Goal: Task Accomplishment & Management: Use online tool/utility

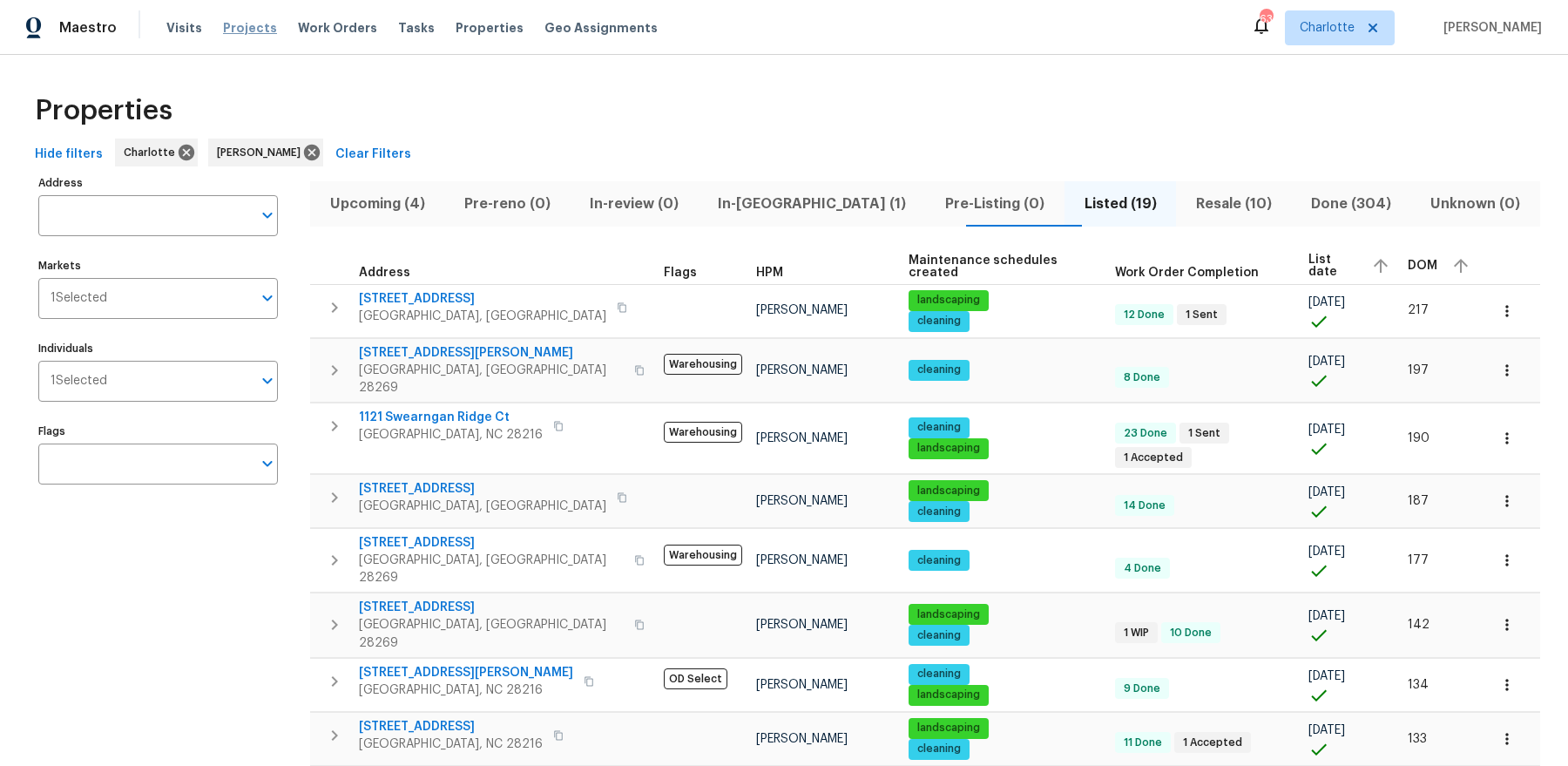
click at [242, 27] on span "Projects" at bounding box center [249, 28] width 54 height 17
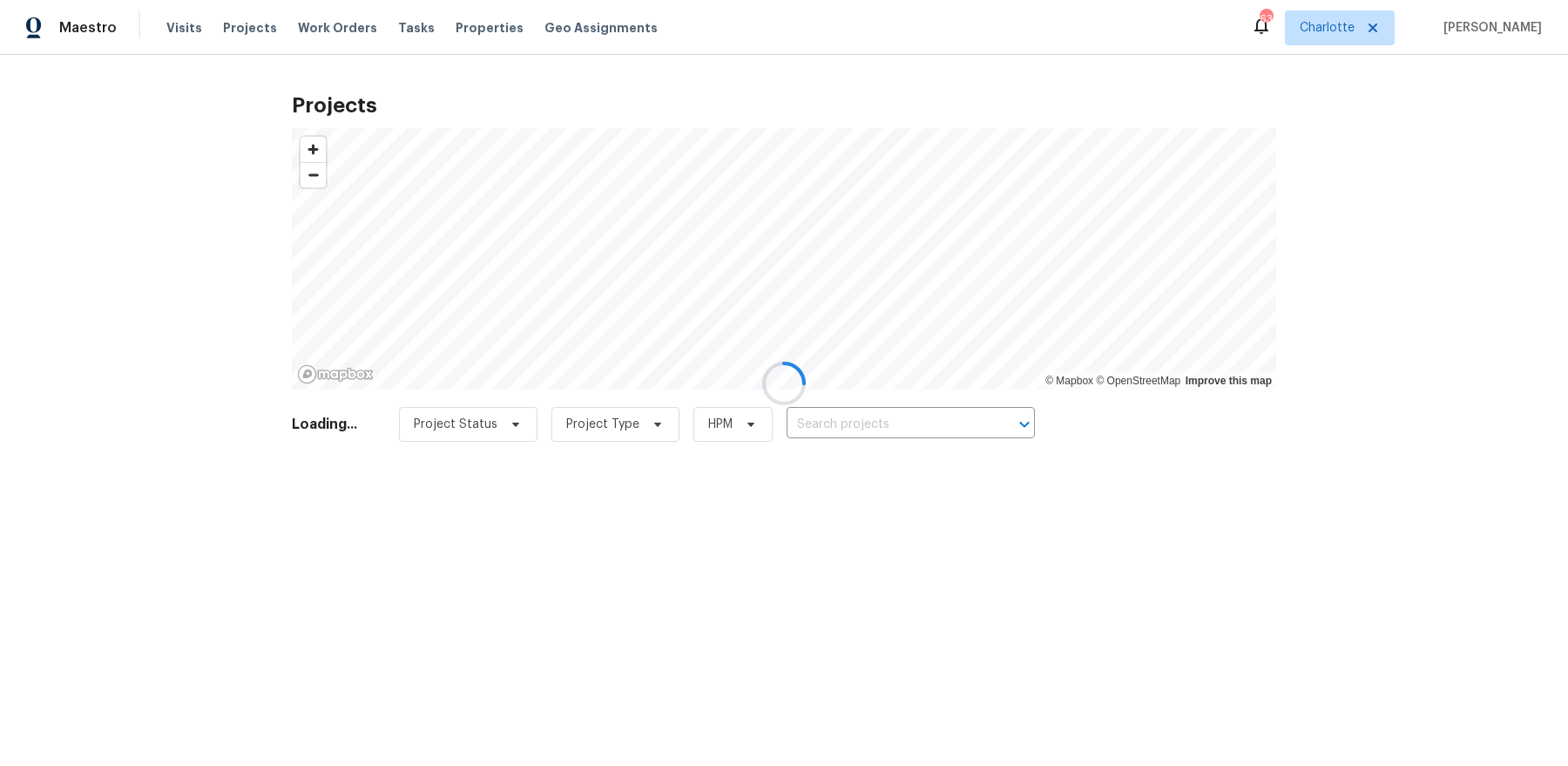
click at [839, 433] on div at bounding box center [784, 383] width 1568 height 766
click at [853, 422] on div at bounding box center [784, 383] width 1568 height 766
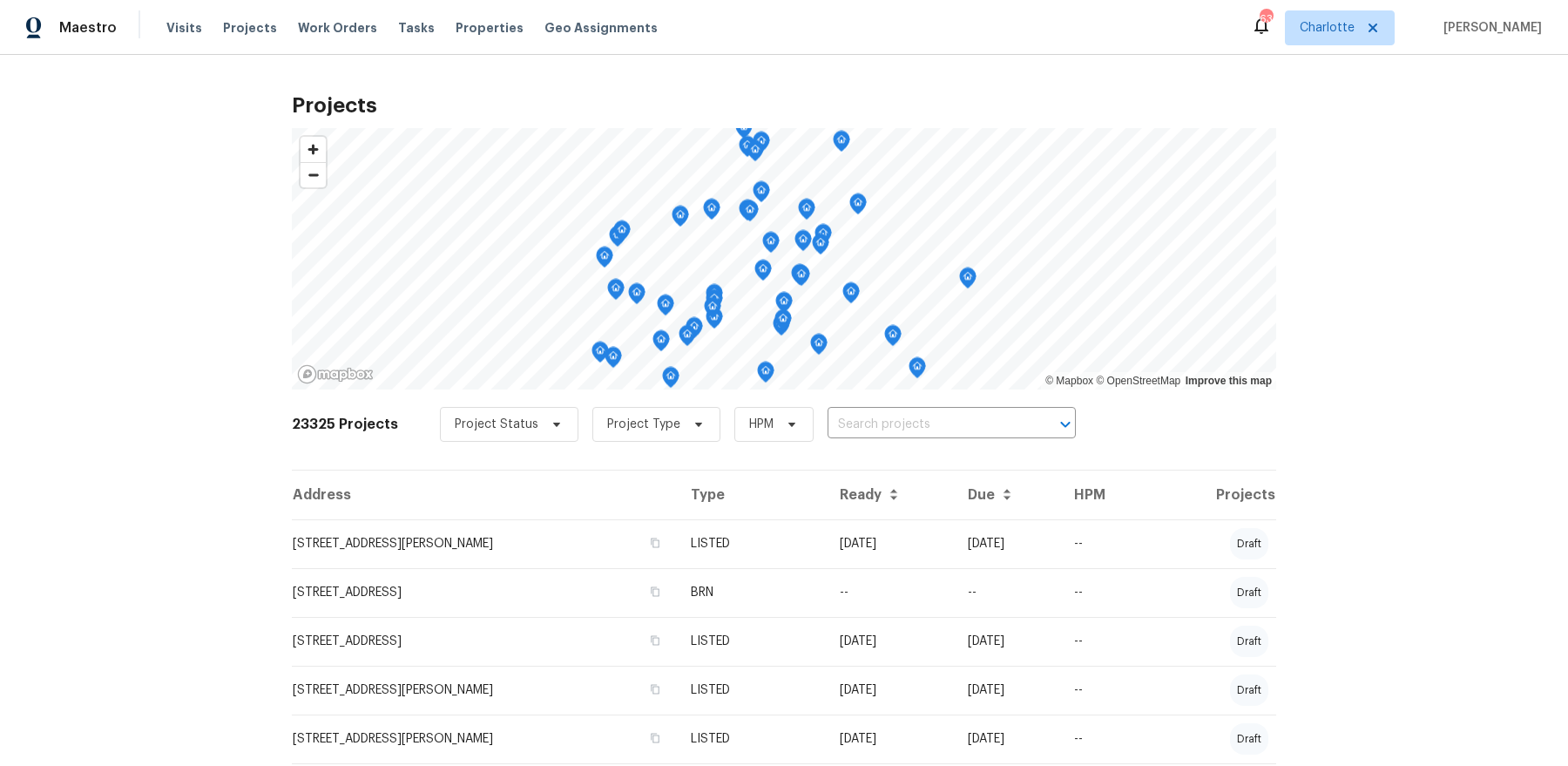
click at [853, 422] on input "text" at bounding box center [928, 424] width 200 height 27
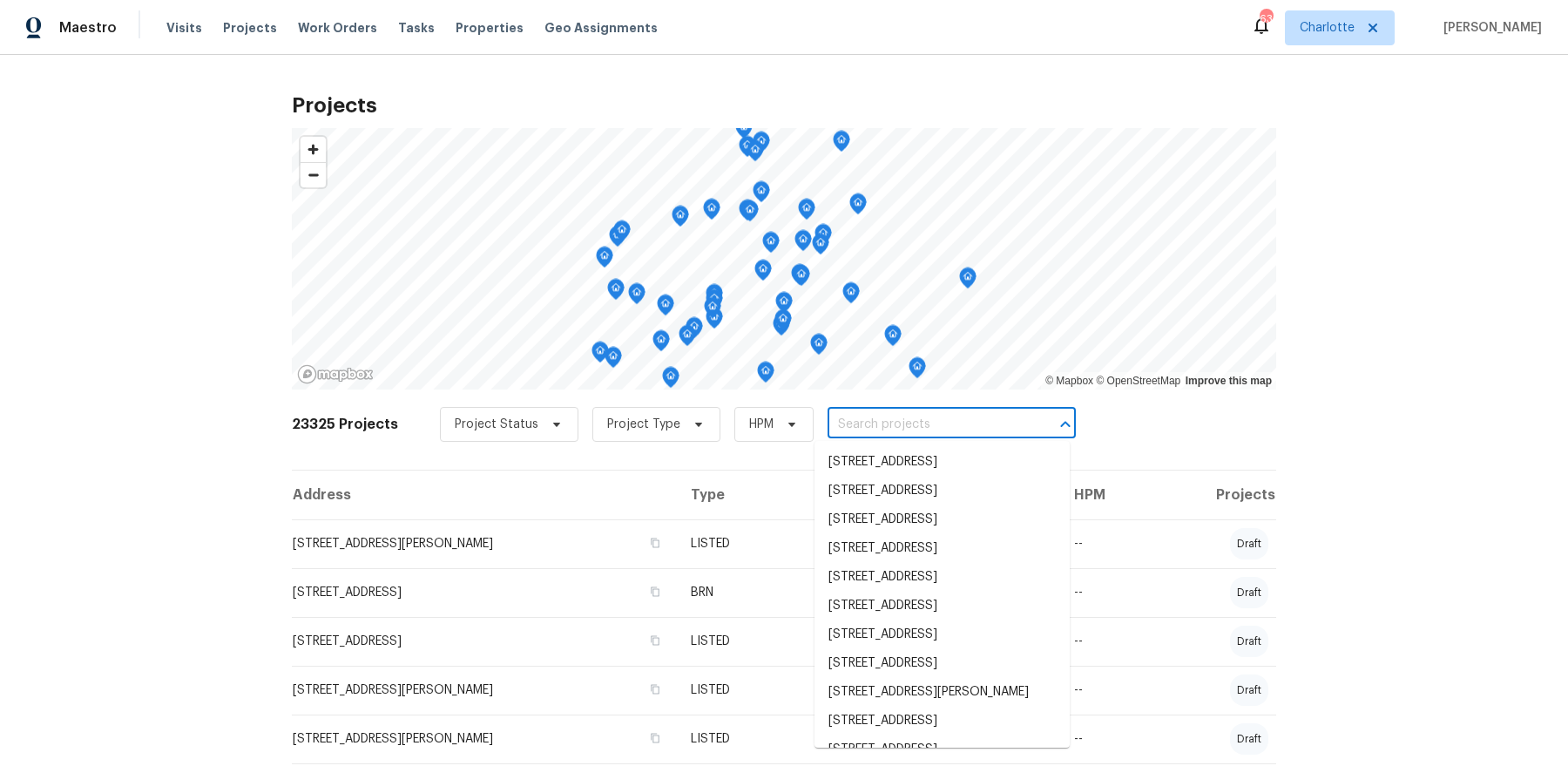
paste input "12130 wild garden ct"
type input "12130 wild garden ct"
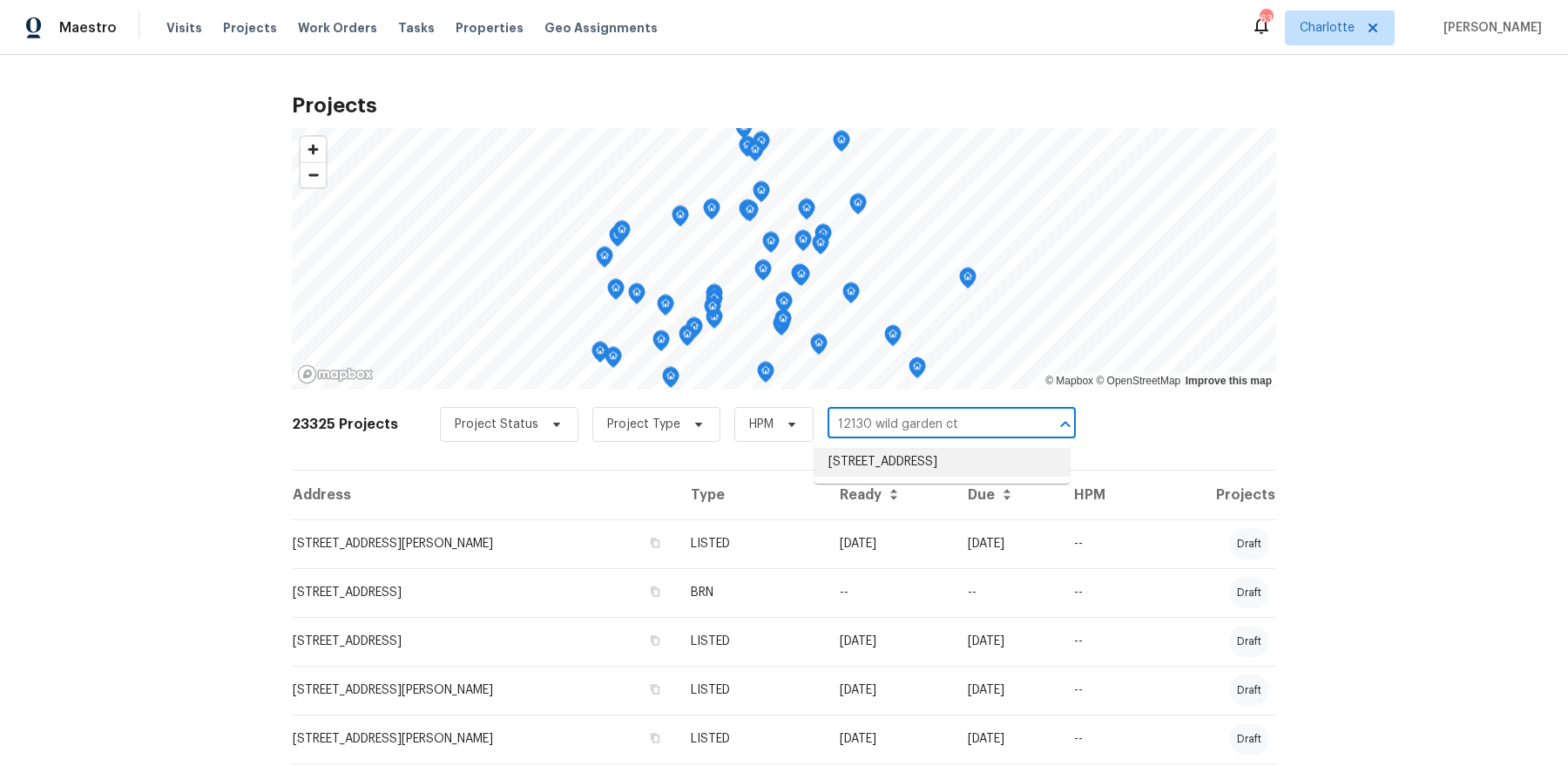
click at [867, 466] on li "[STREET_ADDRESS]" at bounding box center [942, 461] width 255 height 28
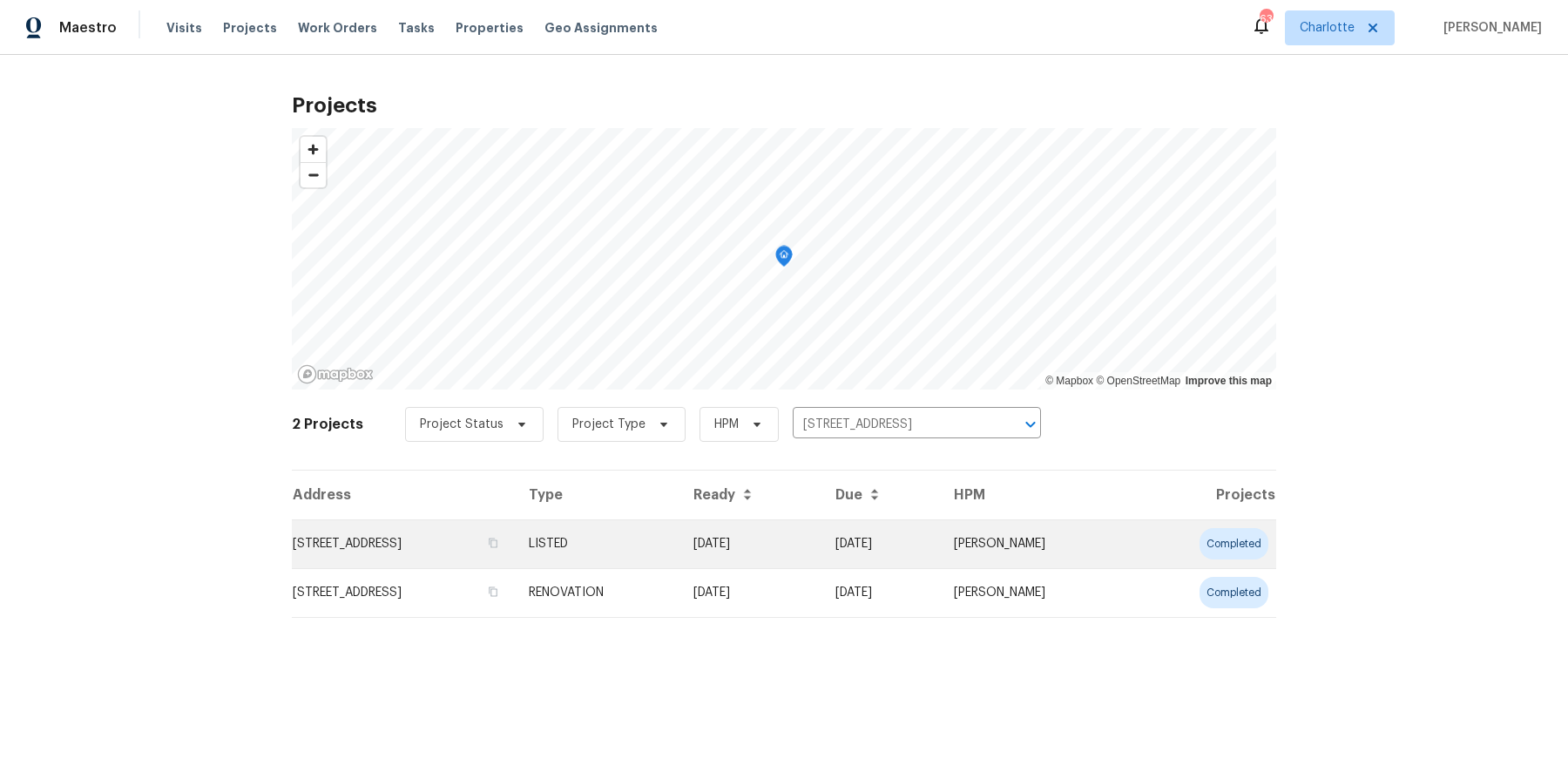
click at [676, 538] on td "LISTED" at bounding box center [598, 543] width 165 height 49
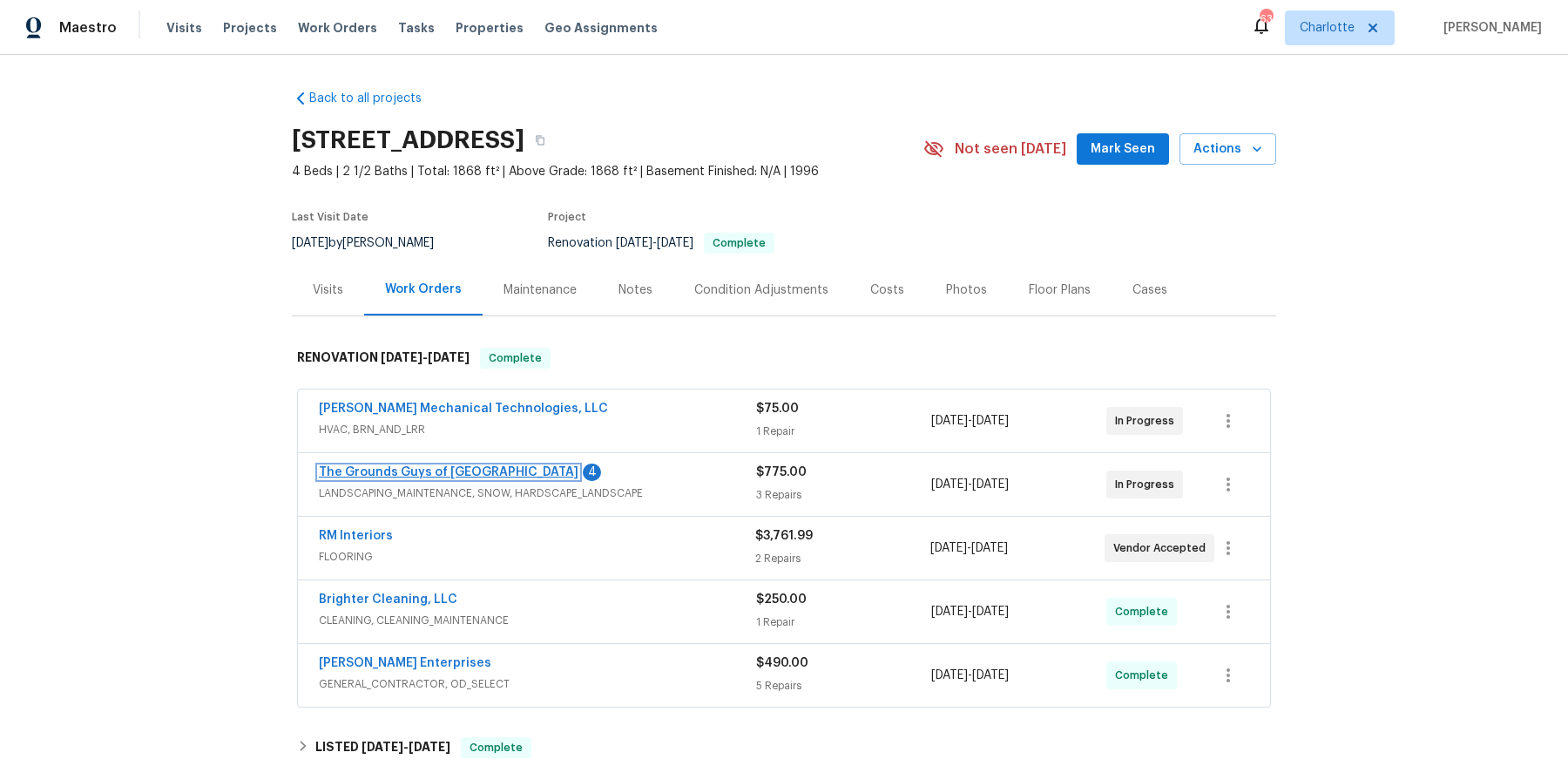
click at [458, 474] on link "The Grounds Guys of [GEOGRAPHIC_DATA]" at bounding box center [448, 472] width 259 height 12
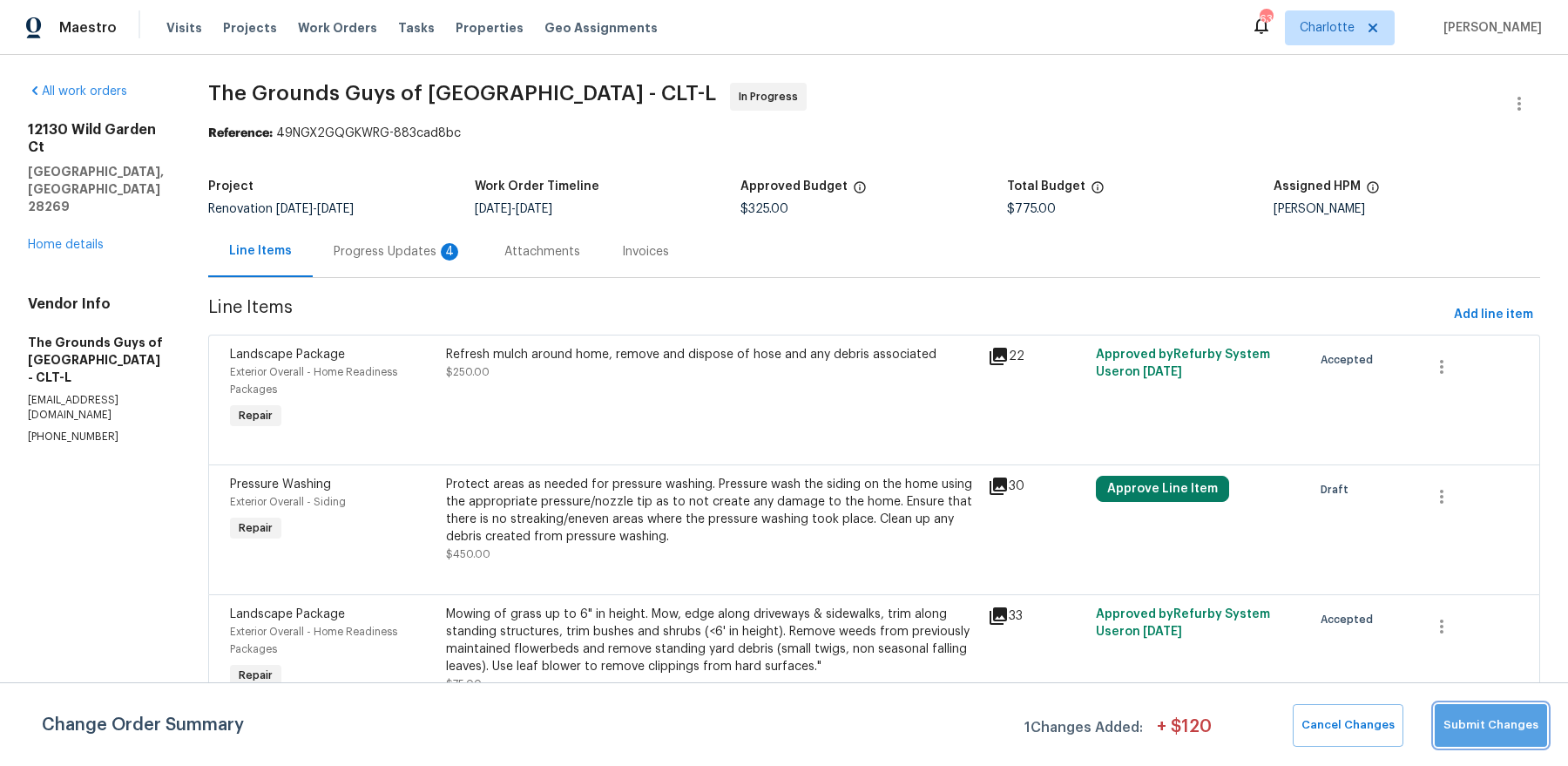
click at [1521, 731] on span "Submit Changes" at bounding box center [1491, 726] width 95 height 20
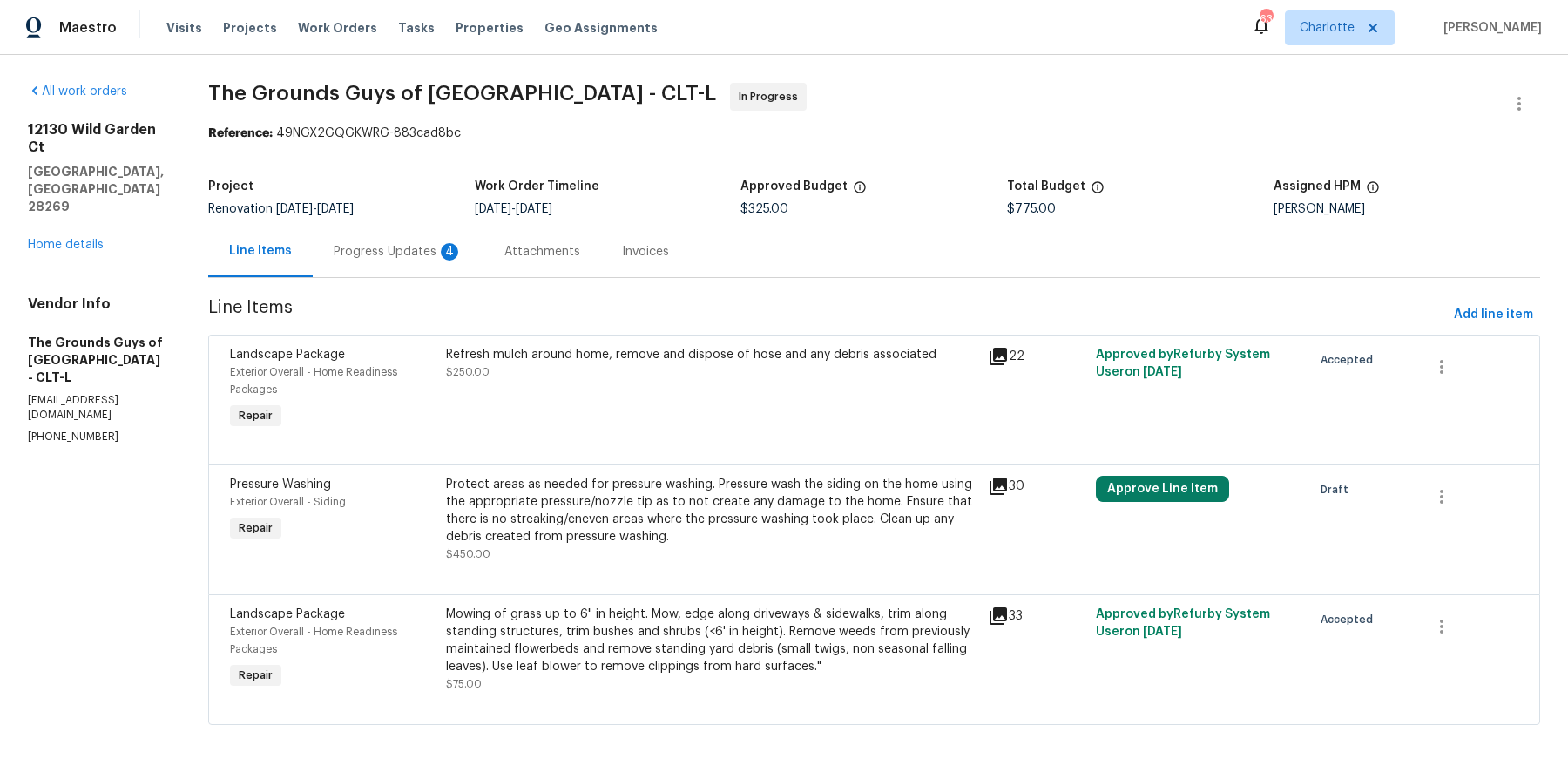
click at [421, 248] on div "Progress Updates 4" at bounding box center [398, 251] width 129 height 17
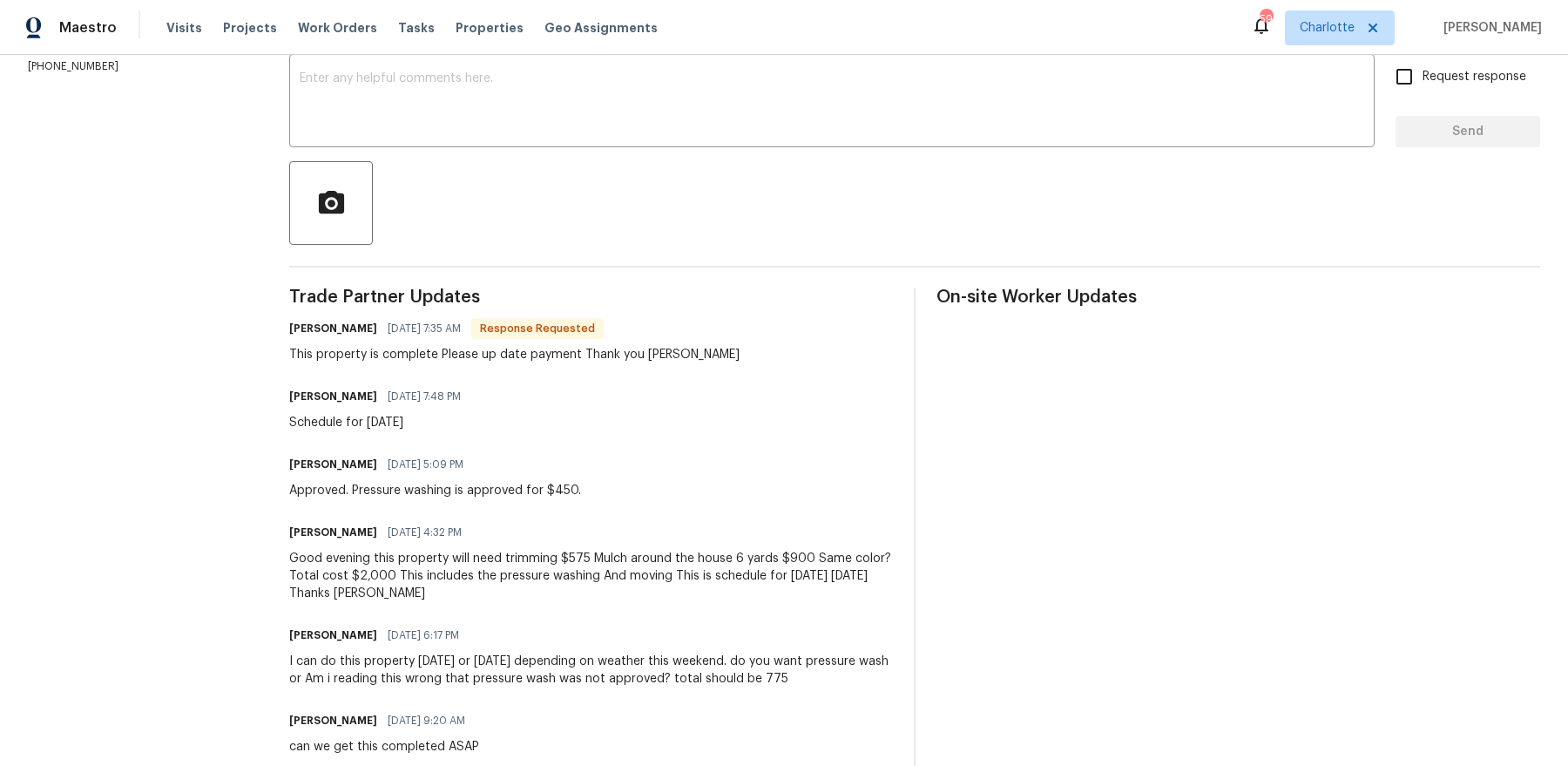
scroll to position [341, 0]
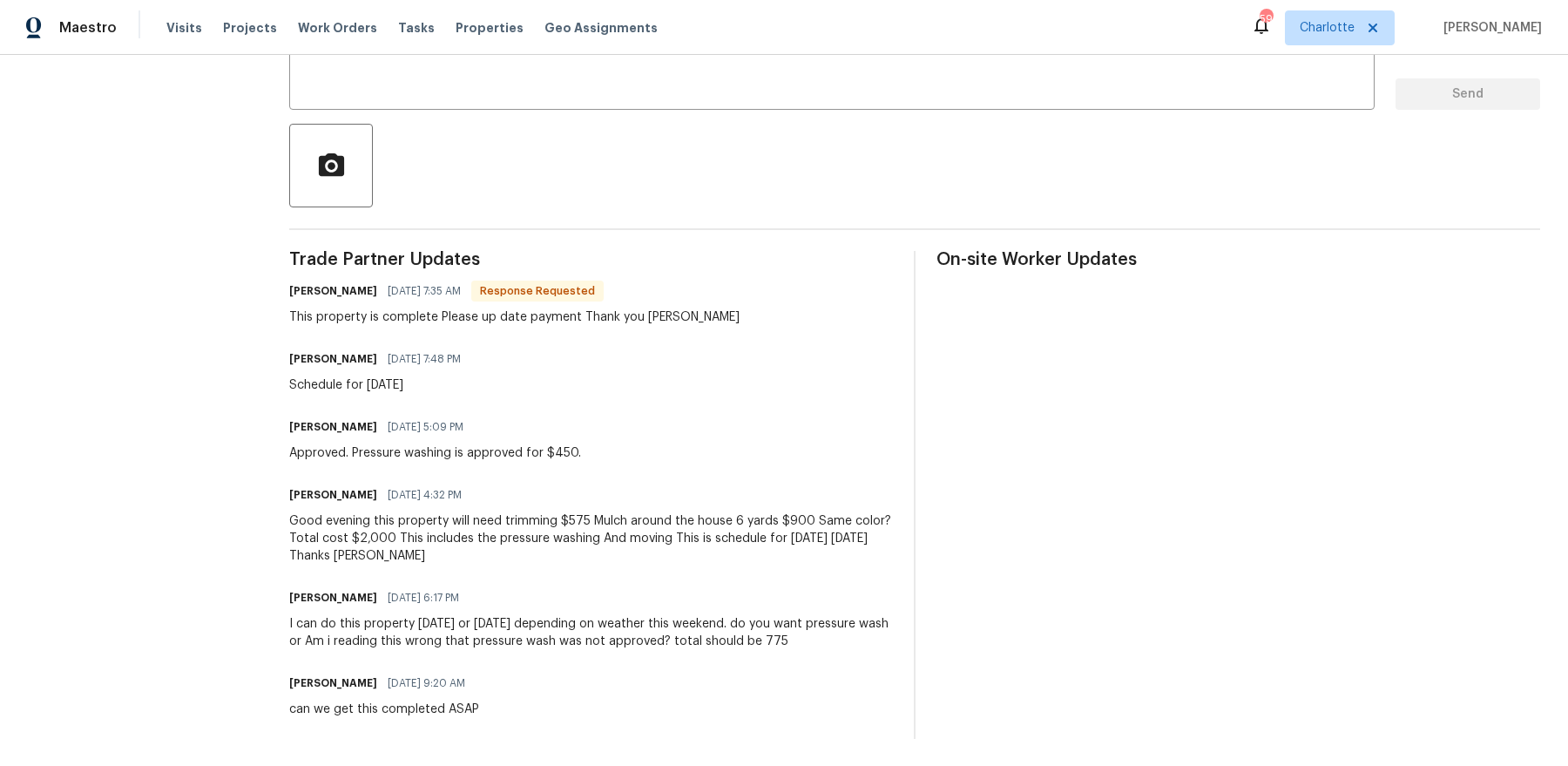
click at [578, 519] on div "Good evening this property will need trimming $575 Mulch around the house 6 yar…" at bounding box center [591, 538] width 603 height 52
click at [569, 527] on div "Good evening this property will need trimming $575 Mulch around the house 6 yar…" at bounding box center [591, 538] width 603 height 52
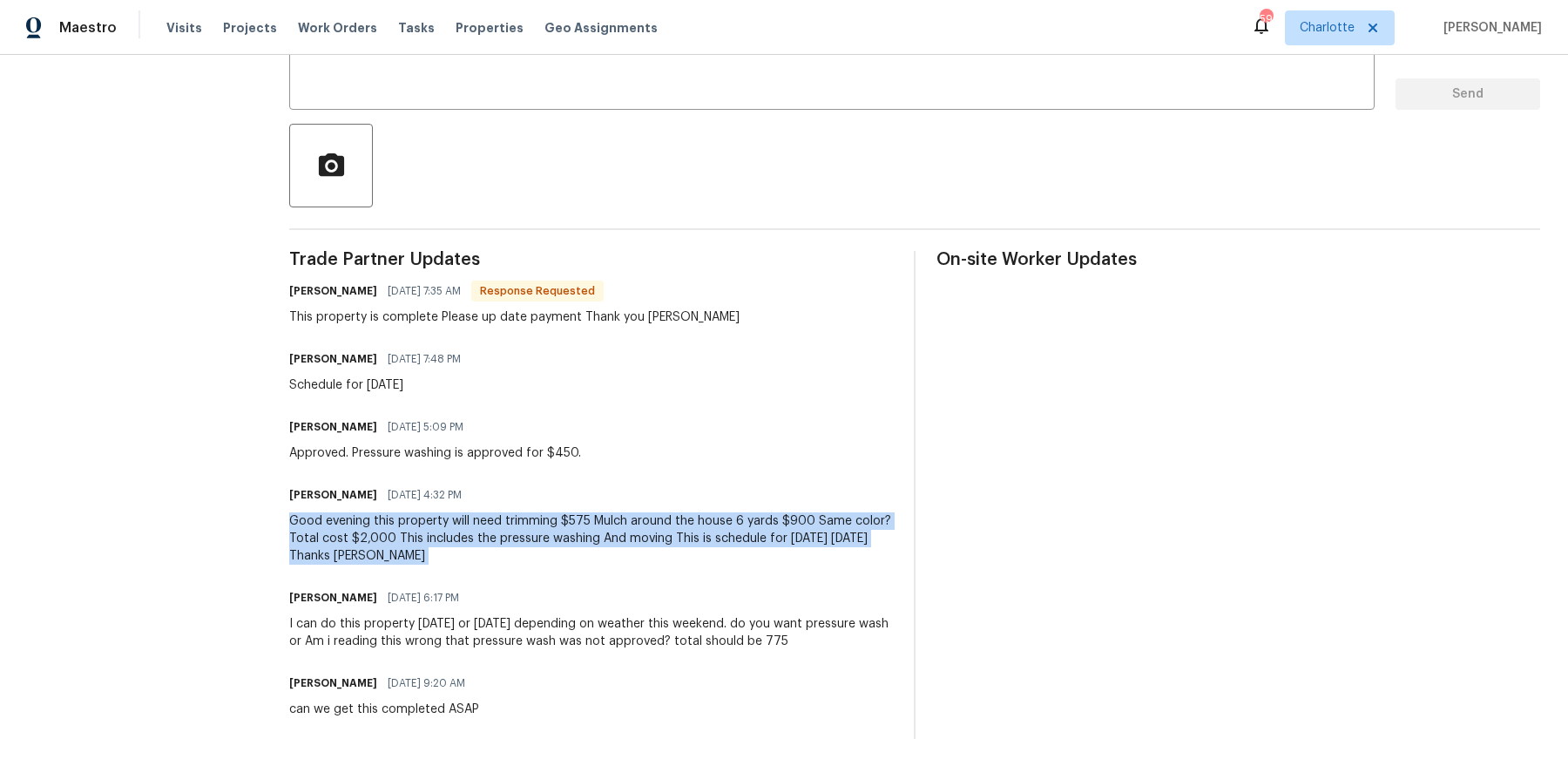
click at [569, 527] on div "Good evening this property will need trimming $575 Mulch around the house 6 yar…" at bounding box center [591, 538] width 603 height 52
copy div "Good evening this property will need trimming $575 Mulch around the house 6 yar…"
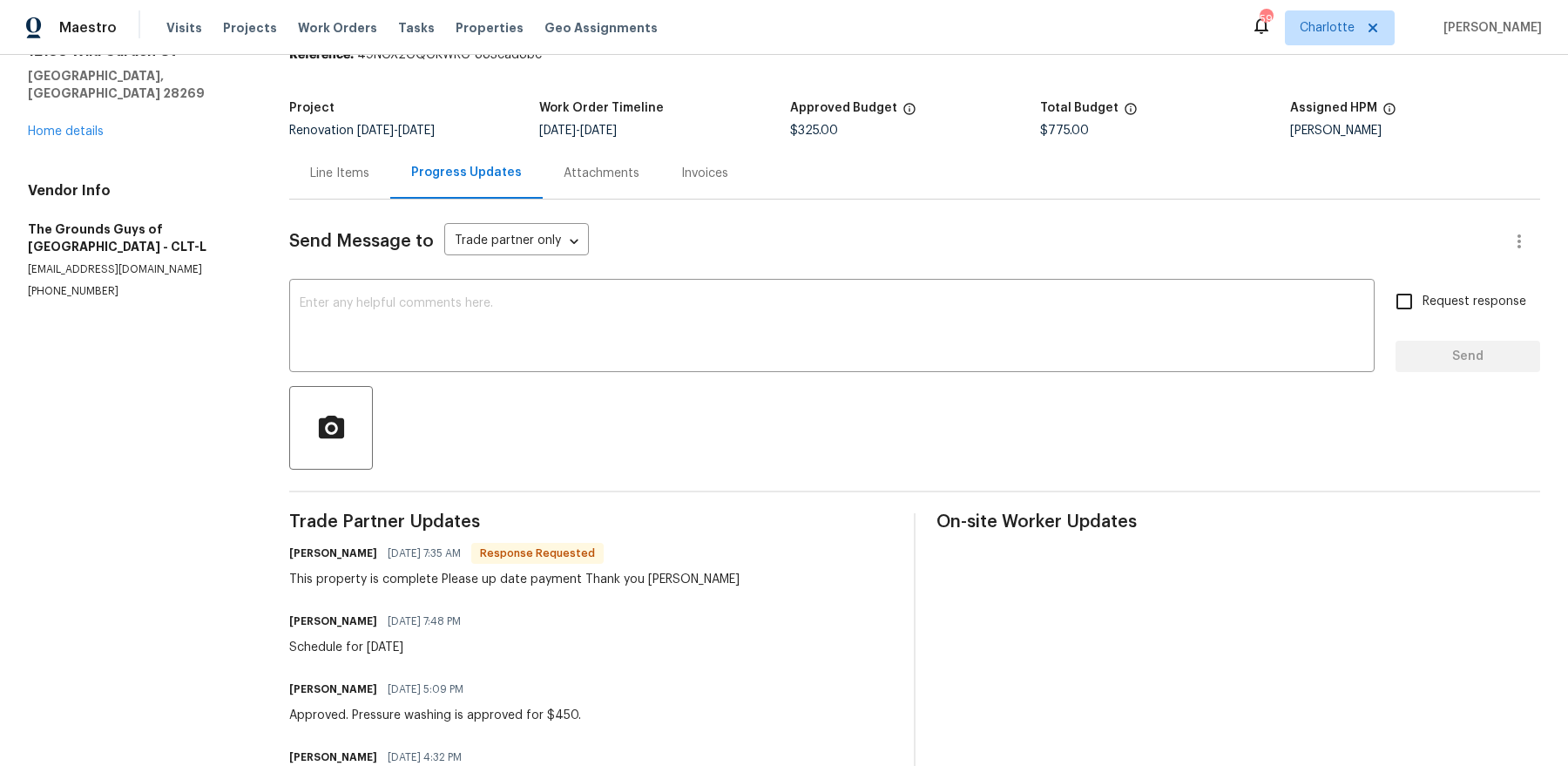
scroll to position [0, 0]
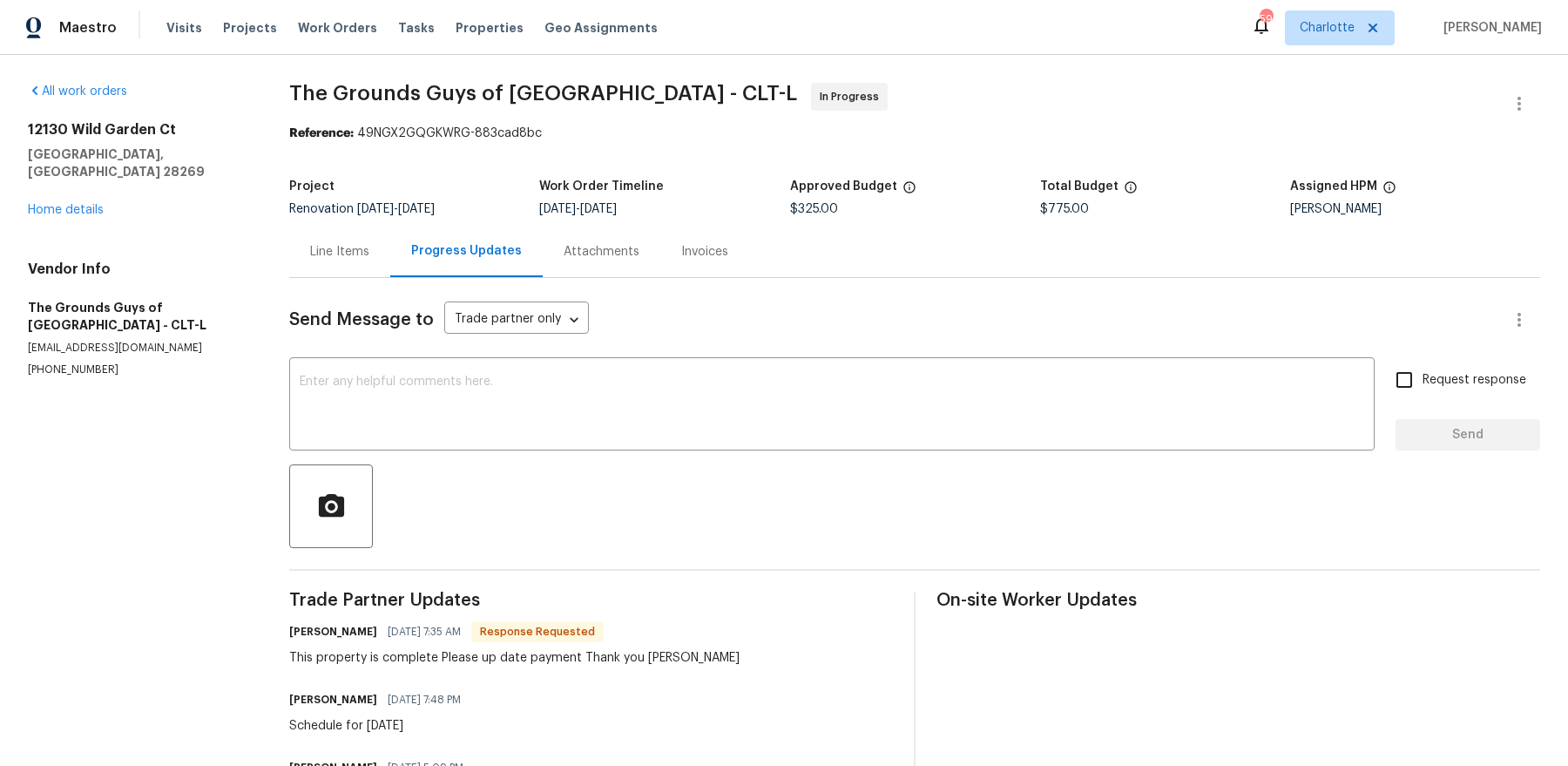
click at [339, 258] on div "Line Items" at bounding box center [339, 251] width 60 height 17
click at [339, 258] on div "Line Items" at bounding box center [339, 251] width 101 height 51
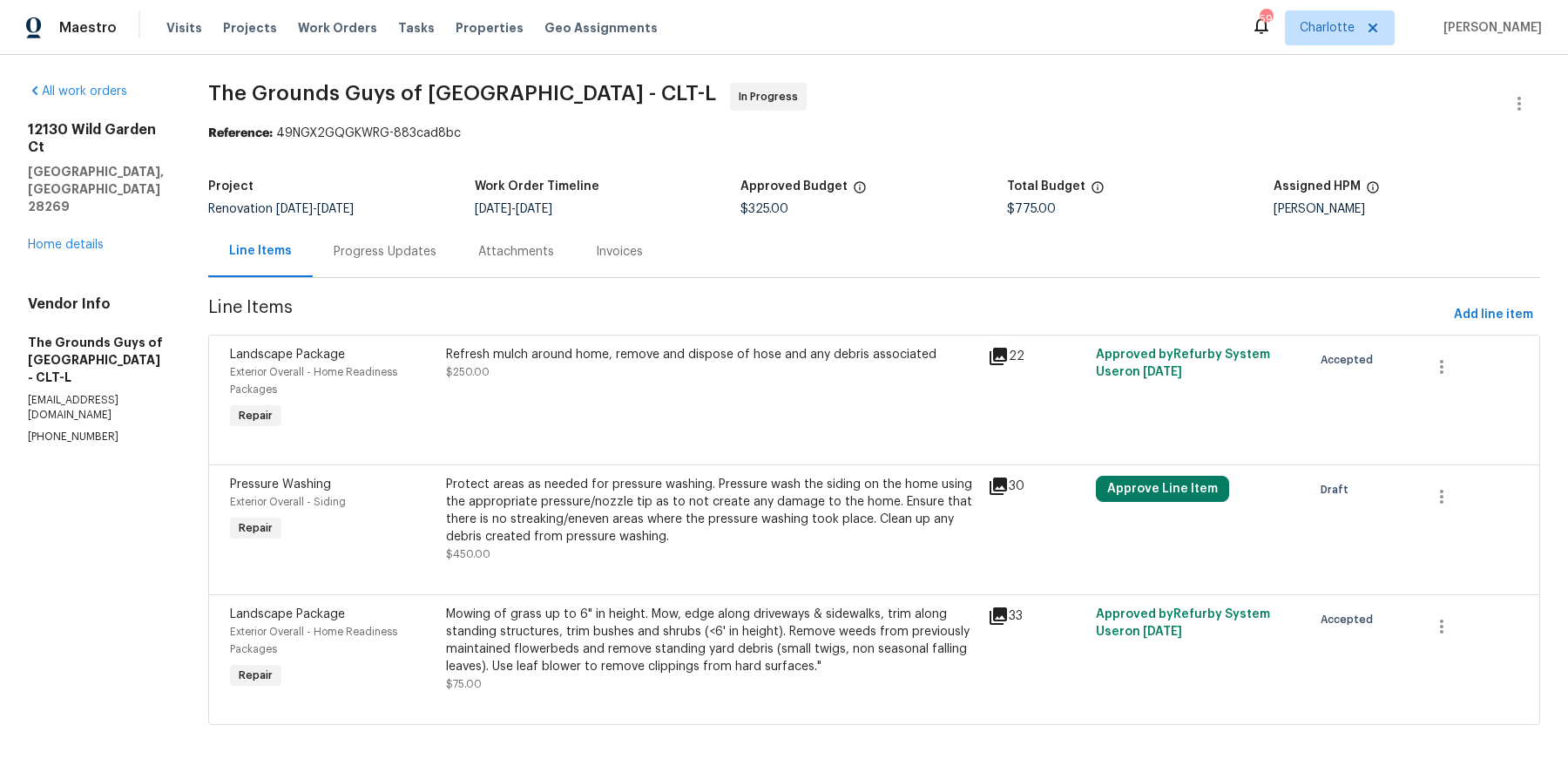
scroll to position [9, 0]
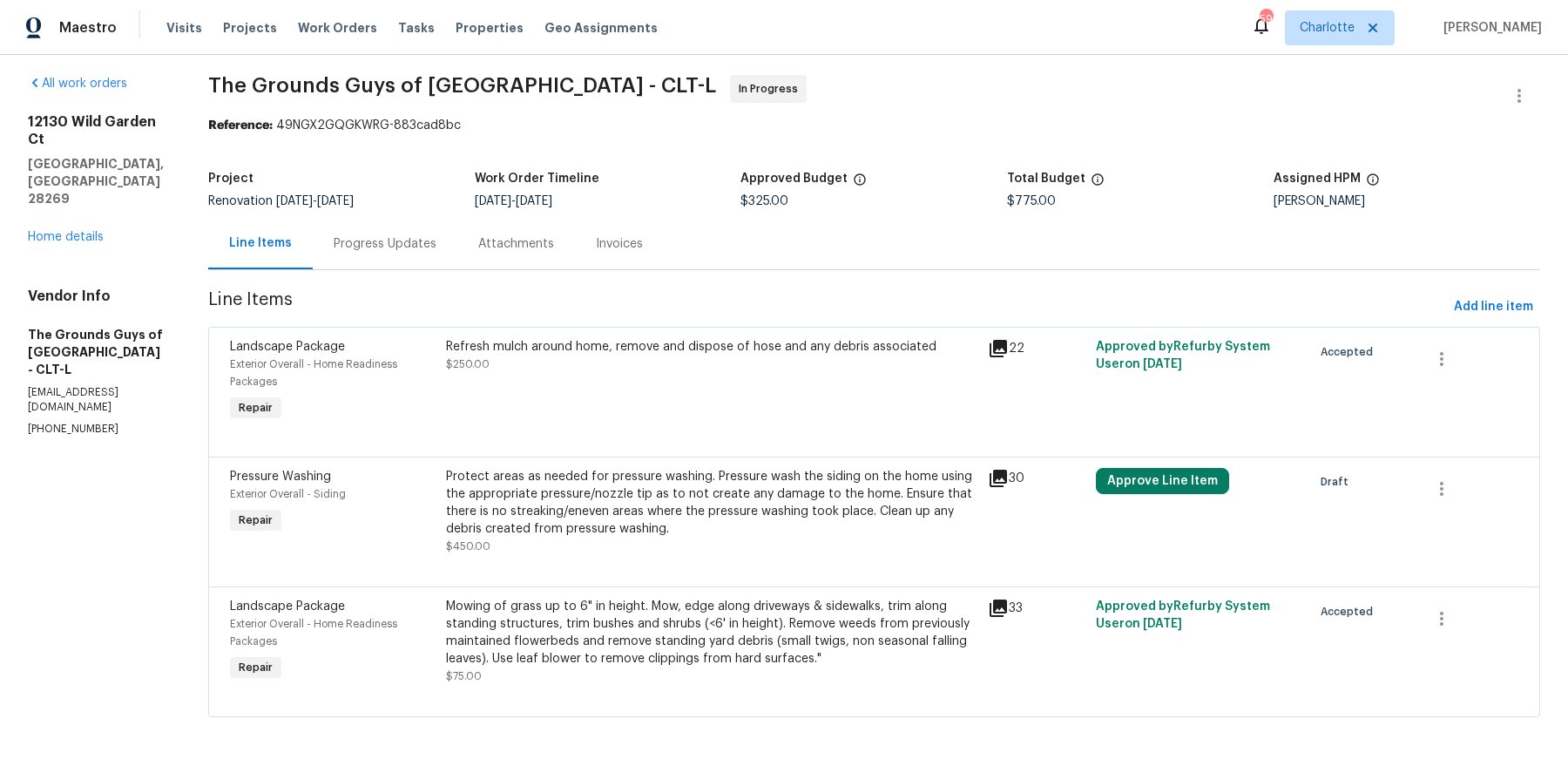
click at [740, 531] on div "Protect areas as needed for pressure washing. Pressure wash the siding on the h…" at bounding box center [711, 503] width 531 height 70
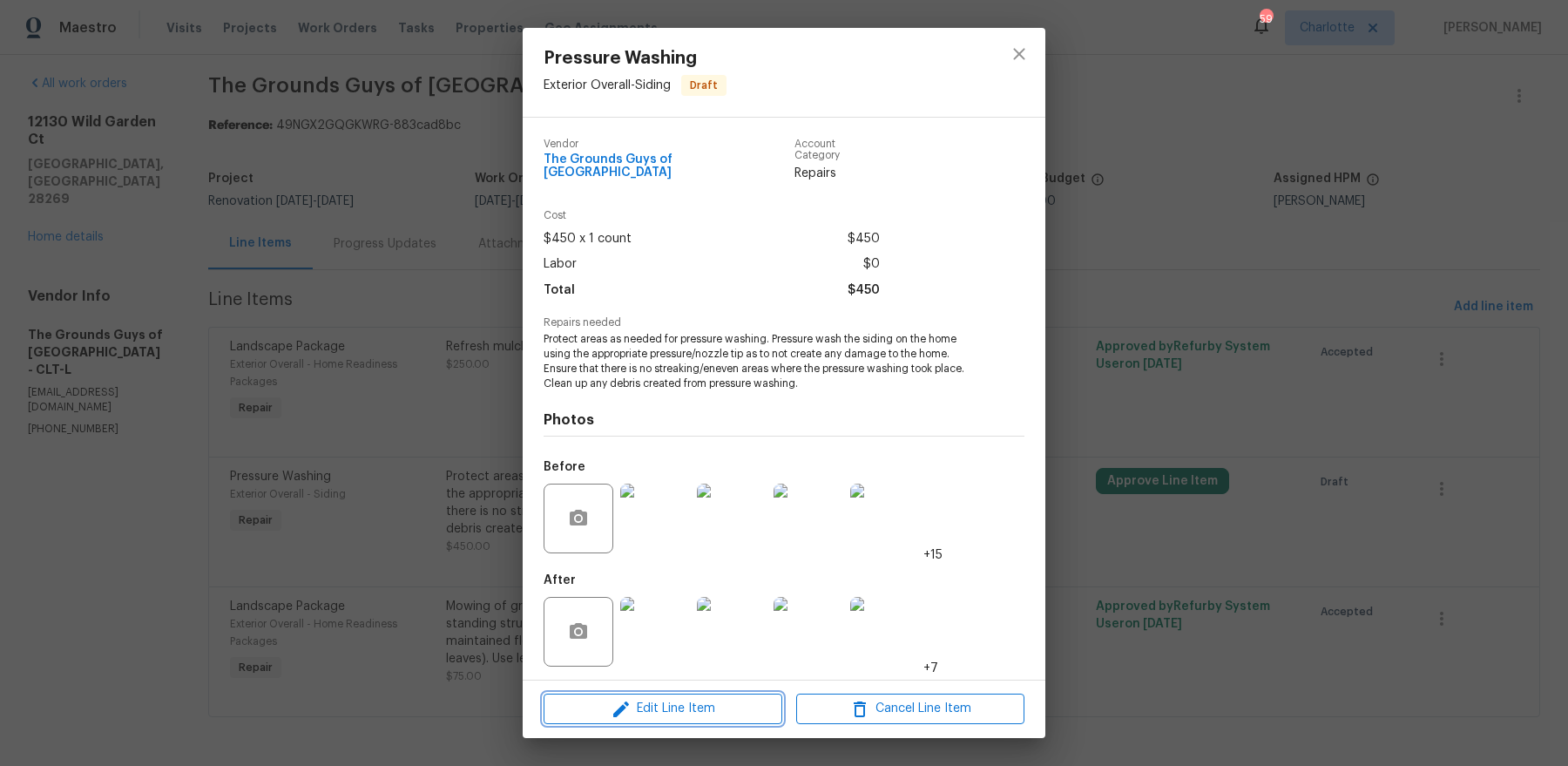
click at [684, 698] on span "Edit Line Item" at bounding box center [663, 709] width 228 height 22
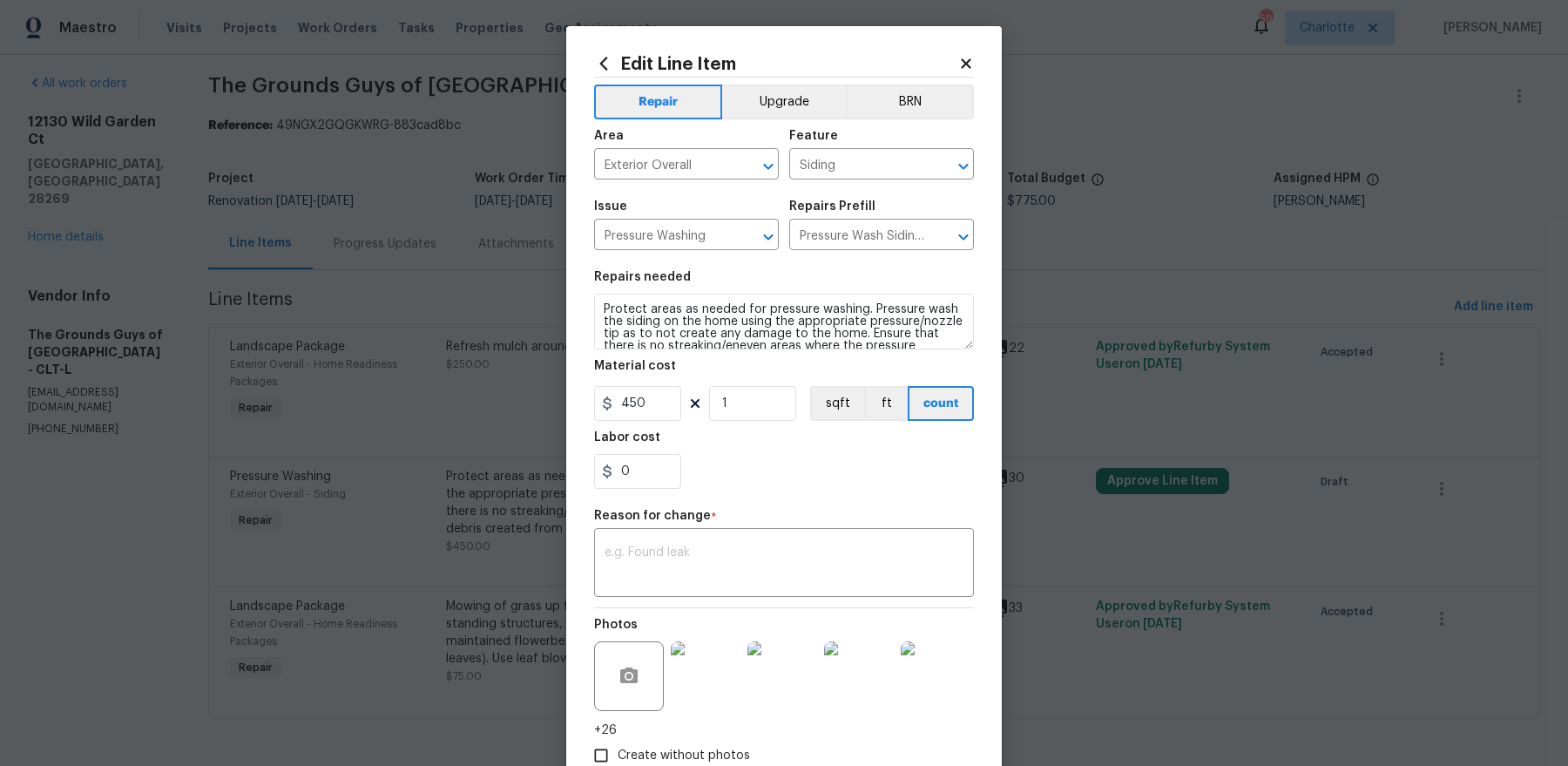
click at [970, 63] on icon at bounding box center [966, 63] width 16 height 16
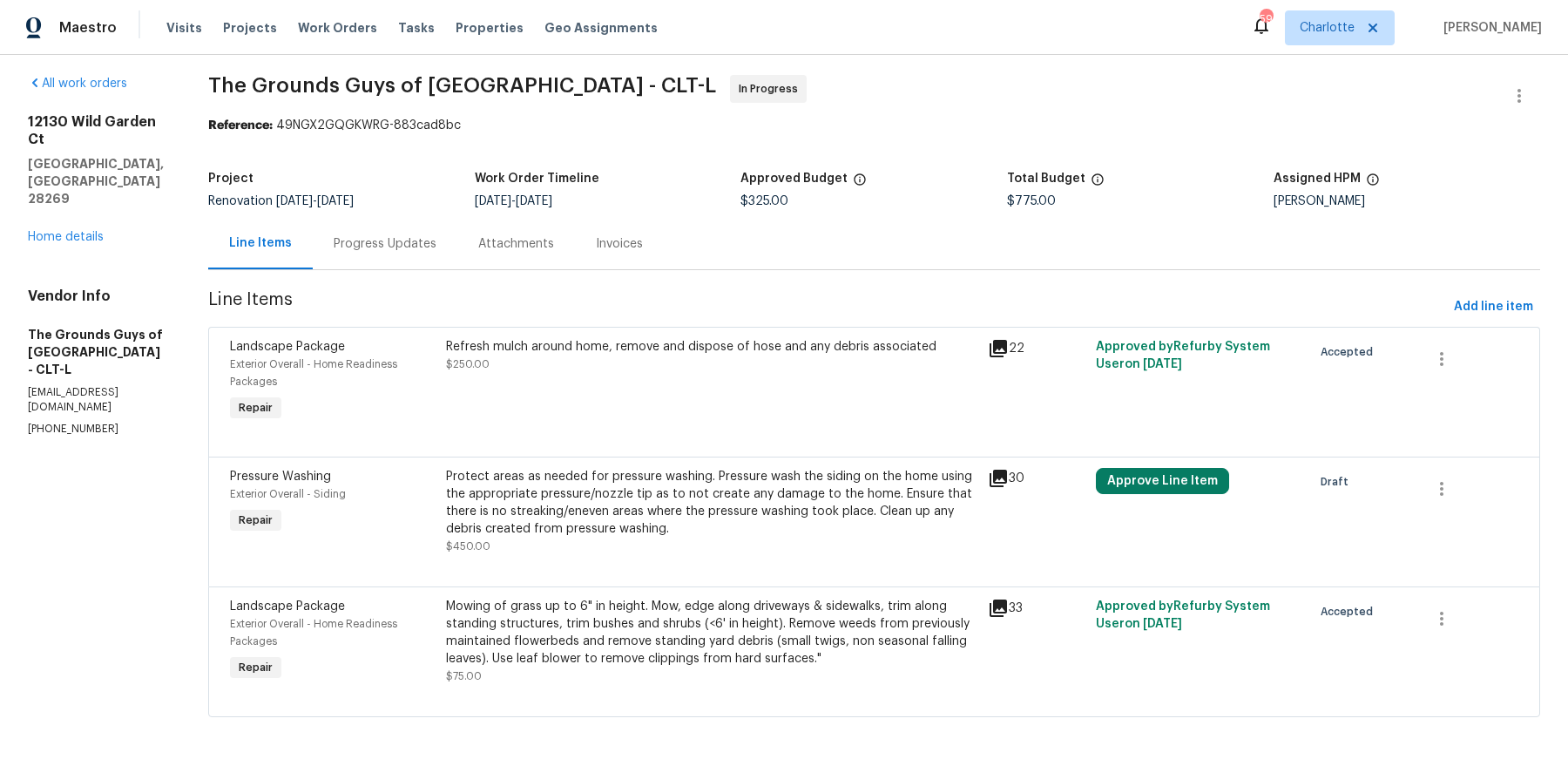
click at [583, 376] on div "Refresh mulch around home, remove and dispose of hose and any debris associated…" at bounding box center [712, 382] width 541 height 97
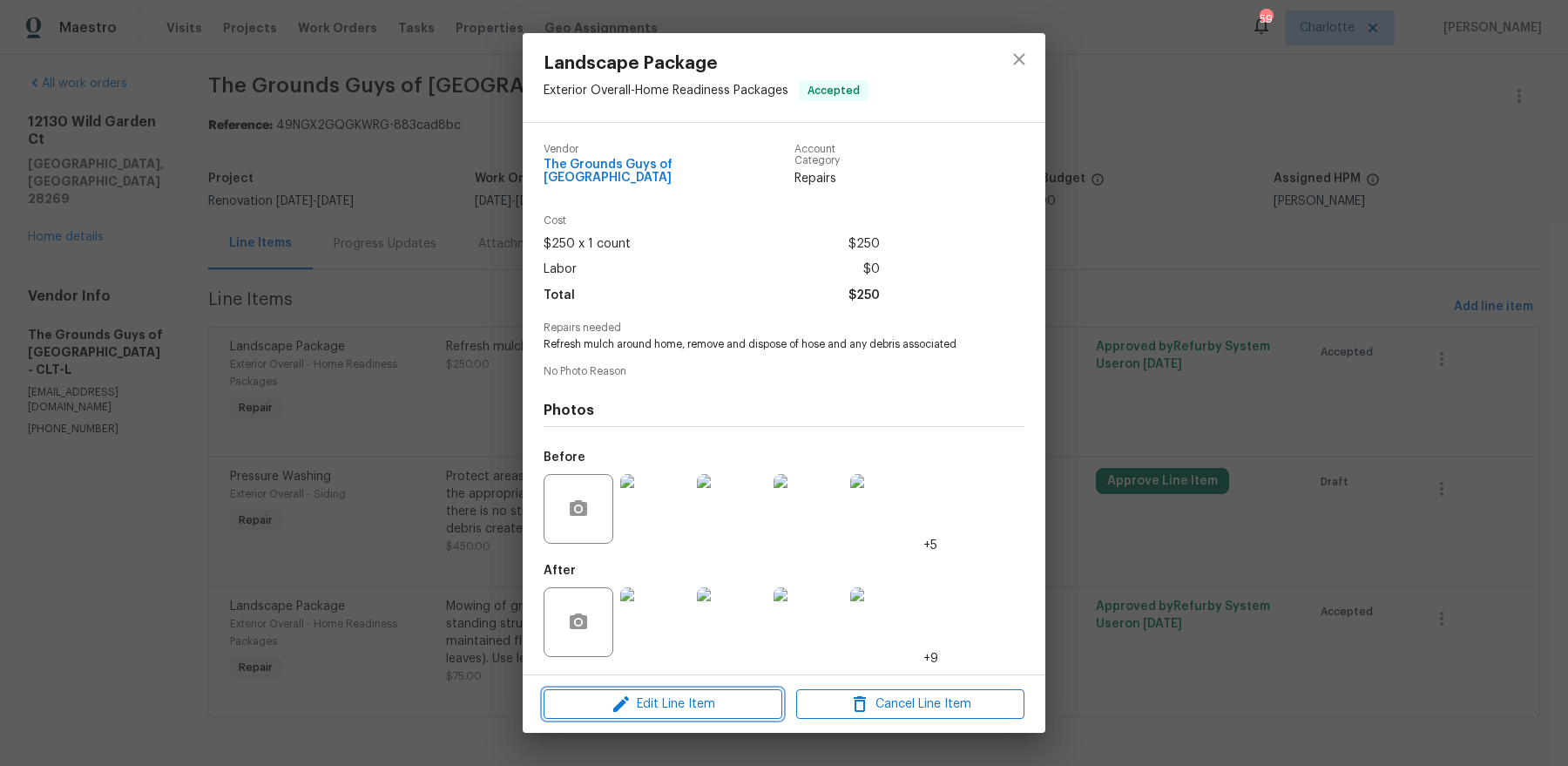
click at [654, 695] on span "Edit Line Item" at bounding box center [663, 705] width 228 height 22
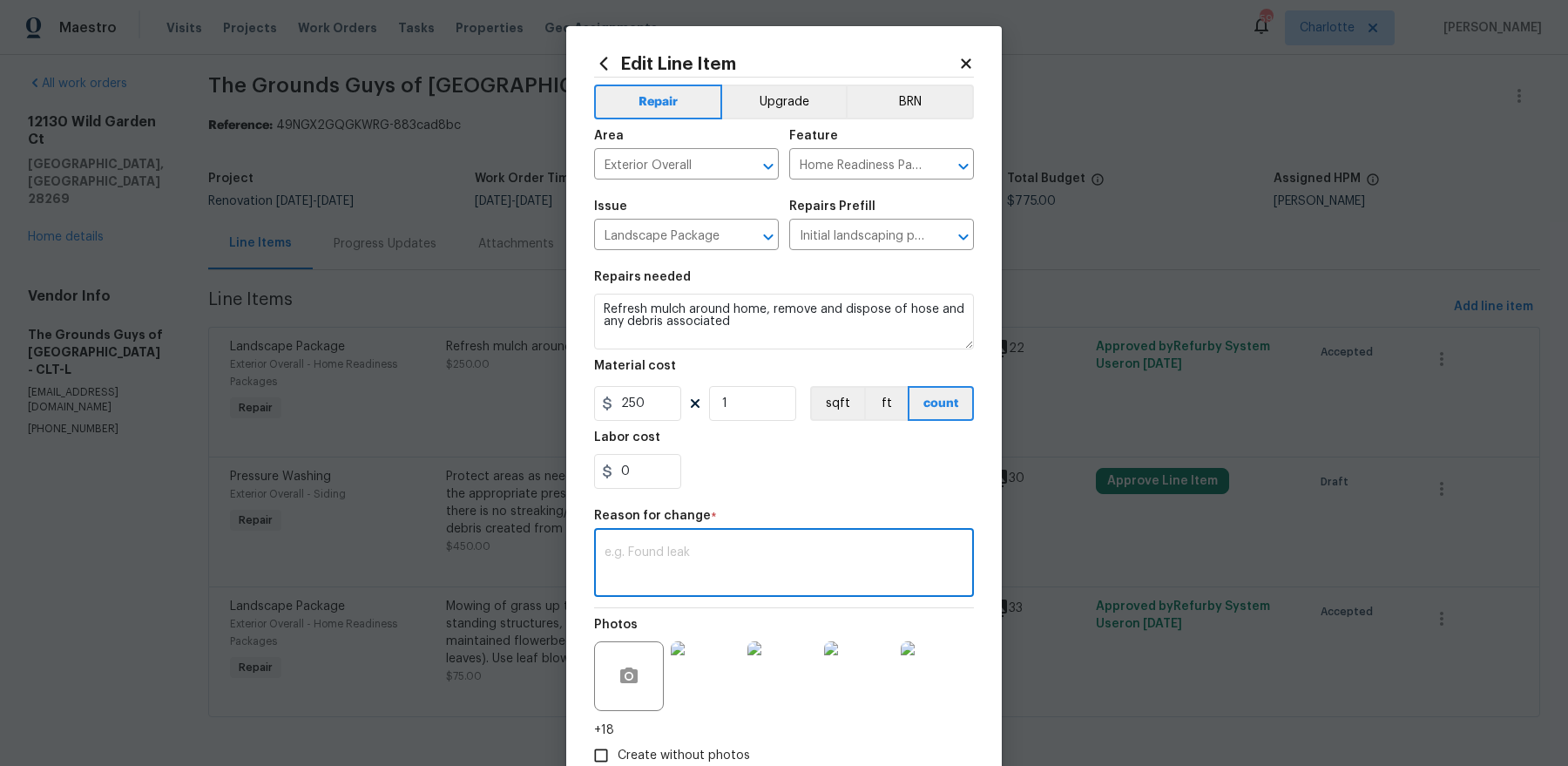
click at [699, 551] on textarea at bounding box center [783, 565] width 359 height 37
paste textarea "1225"
type textarea "1225"
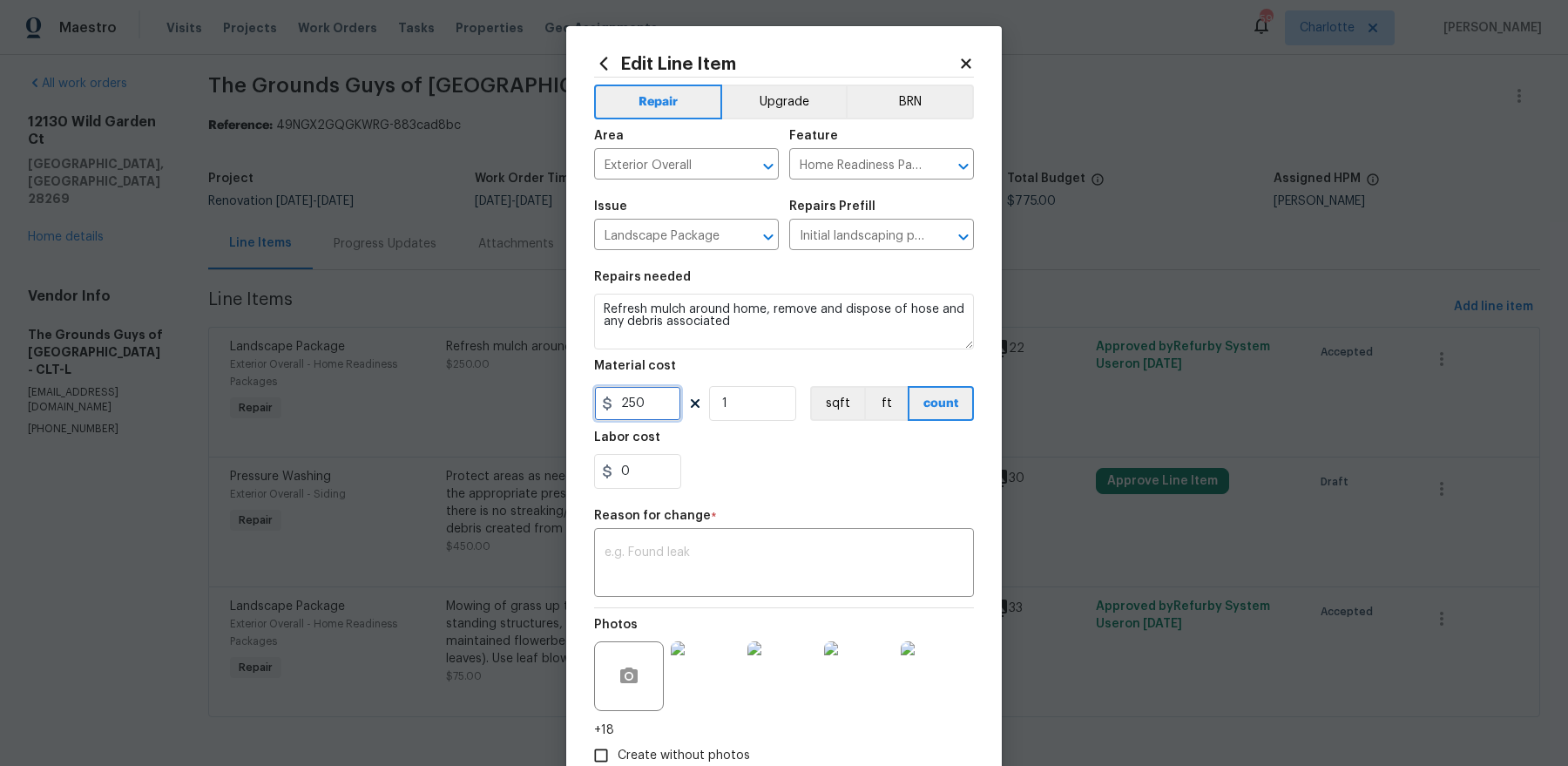
click at [629, 413] on input "250" at bounding box center [637, 404] width 87 height 35
paste input "1225"
type input "250"
click at [637, 461] on input "0" at bounding box center [637, 472] width 87 height 35
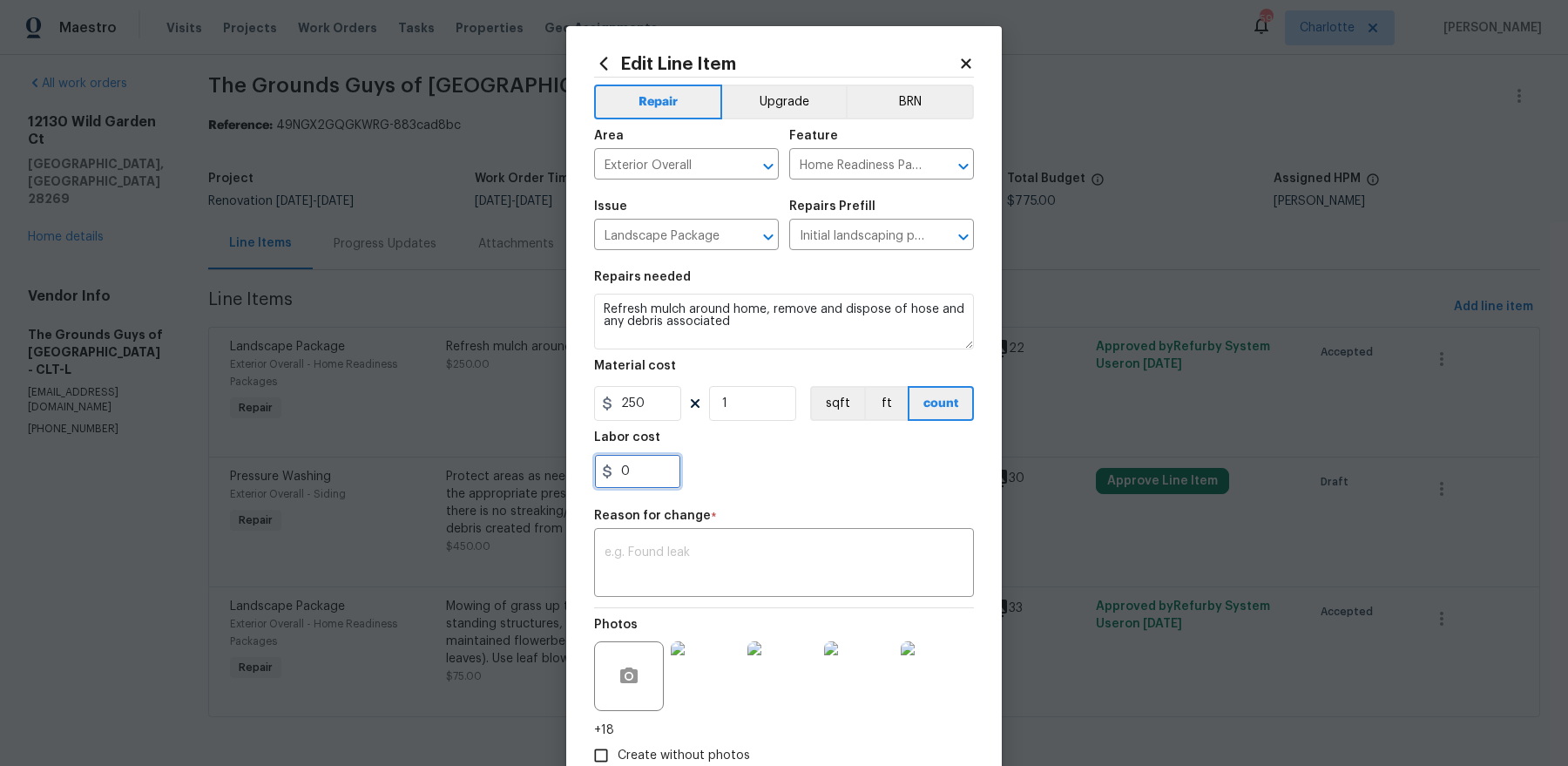
click at [637, 461] on input "0" at bounding box center [637, 472] width 87 height 35
paste input "1225"
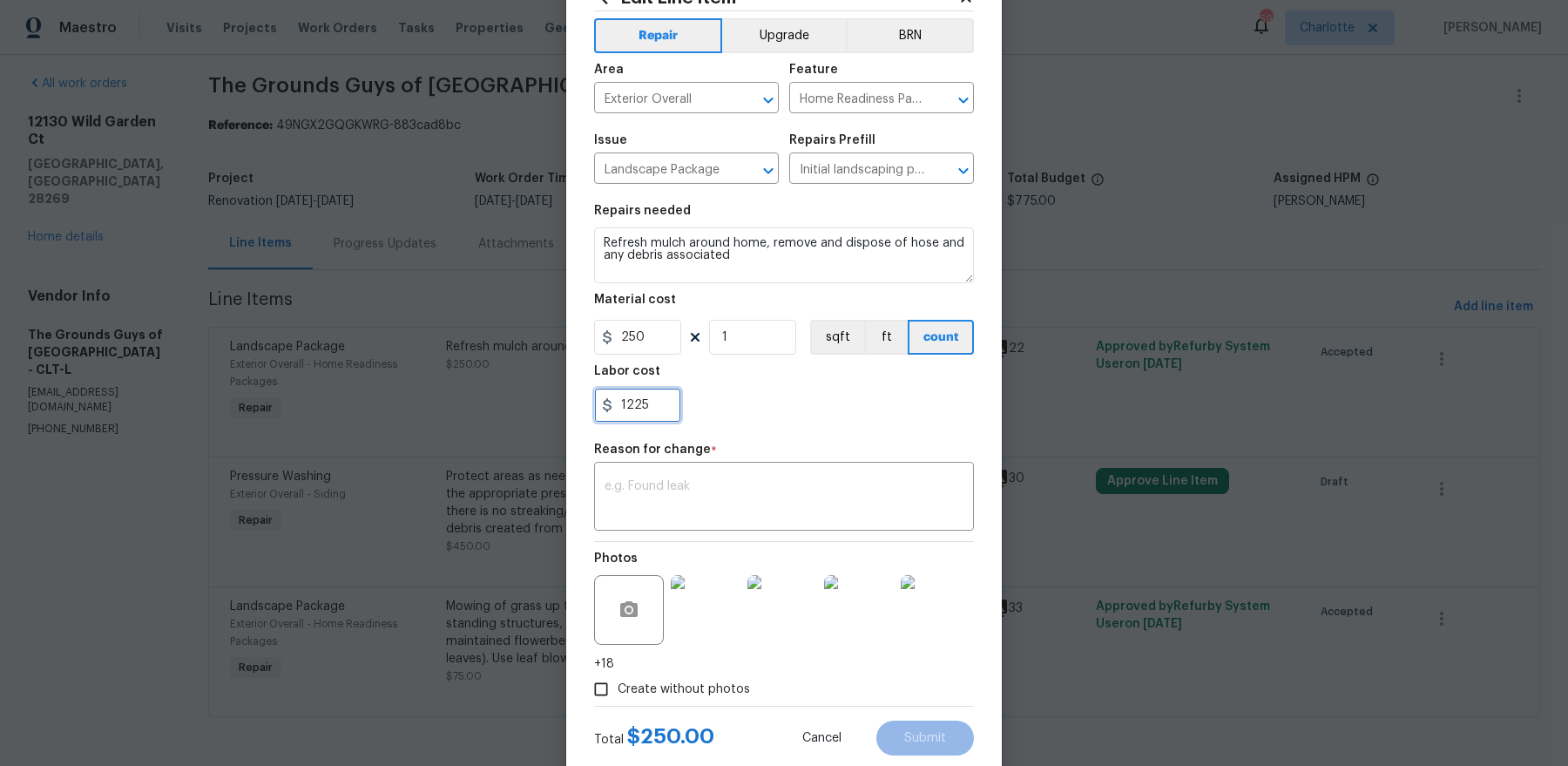
scroll to position [71, 0]
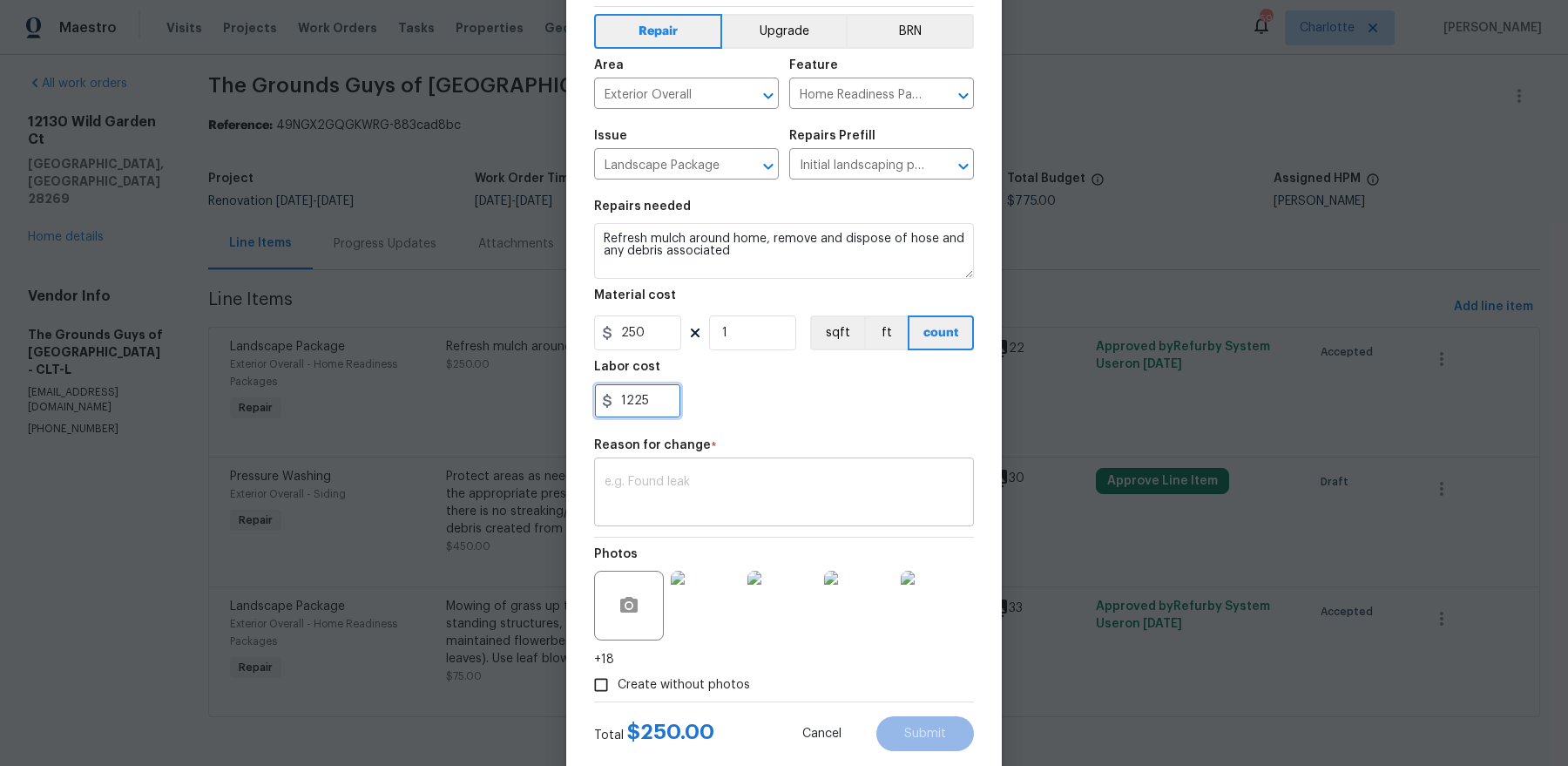
type input "1225"
click at [851, 486] on textarea at bounding box center [783, 494] width 359 height 37
click at [719, 594] on img at bounding box center [706, 605] width 70 height 70
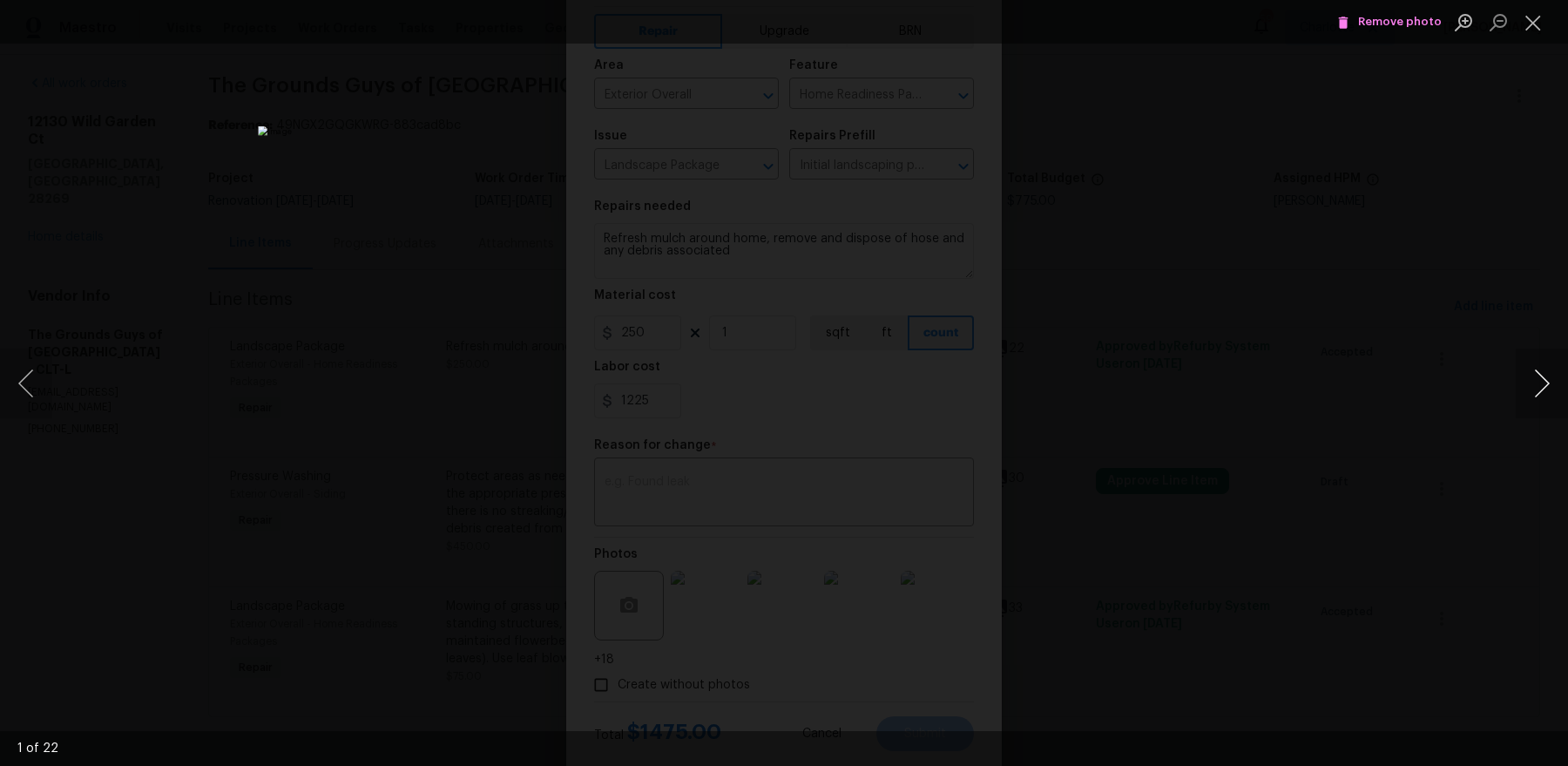
click at [1524, 372] on button "Next image" at bounding box center [1541, 383] width 52 height 70
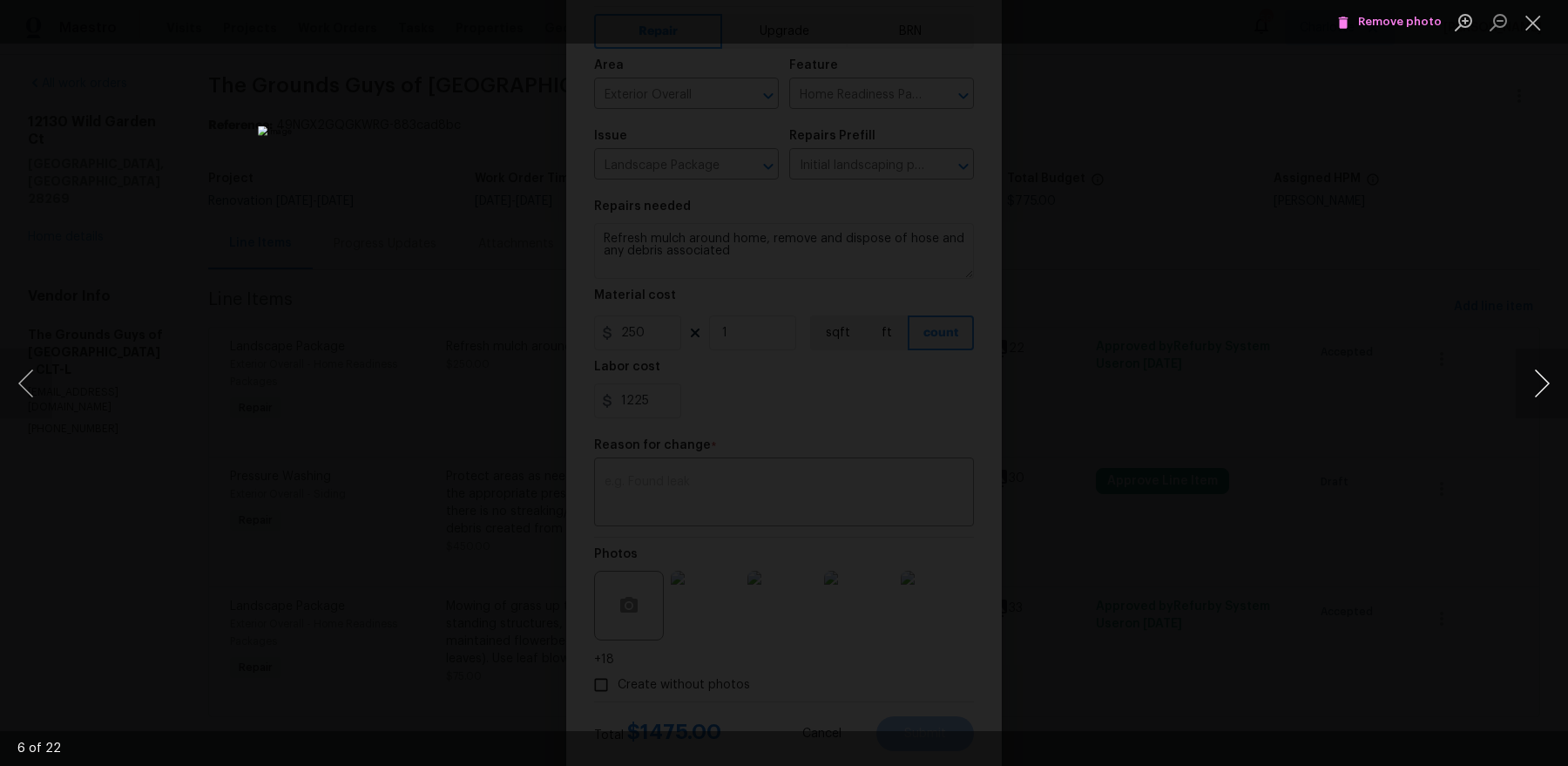
click at [1524, 372] on button "Next image" at bounding box center [1541, 383] width 52 height 70
click at [1293, 350] on div "Lightbox" at bounding box center [784, 383] width 1568 height 766
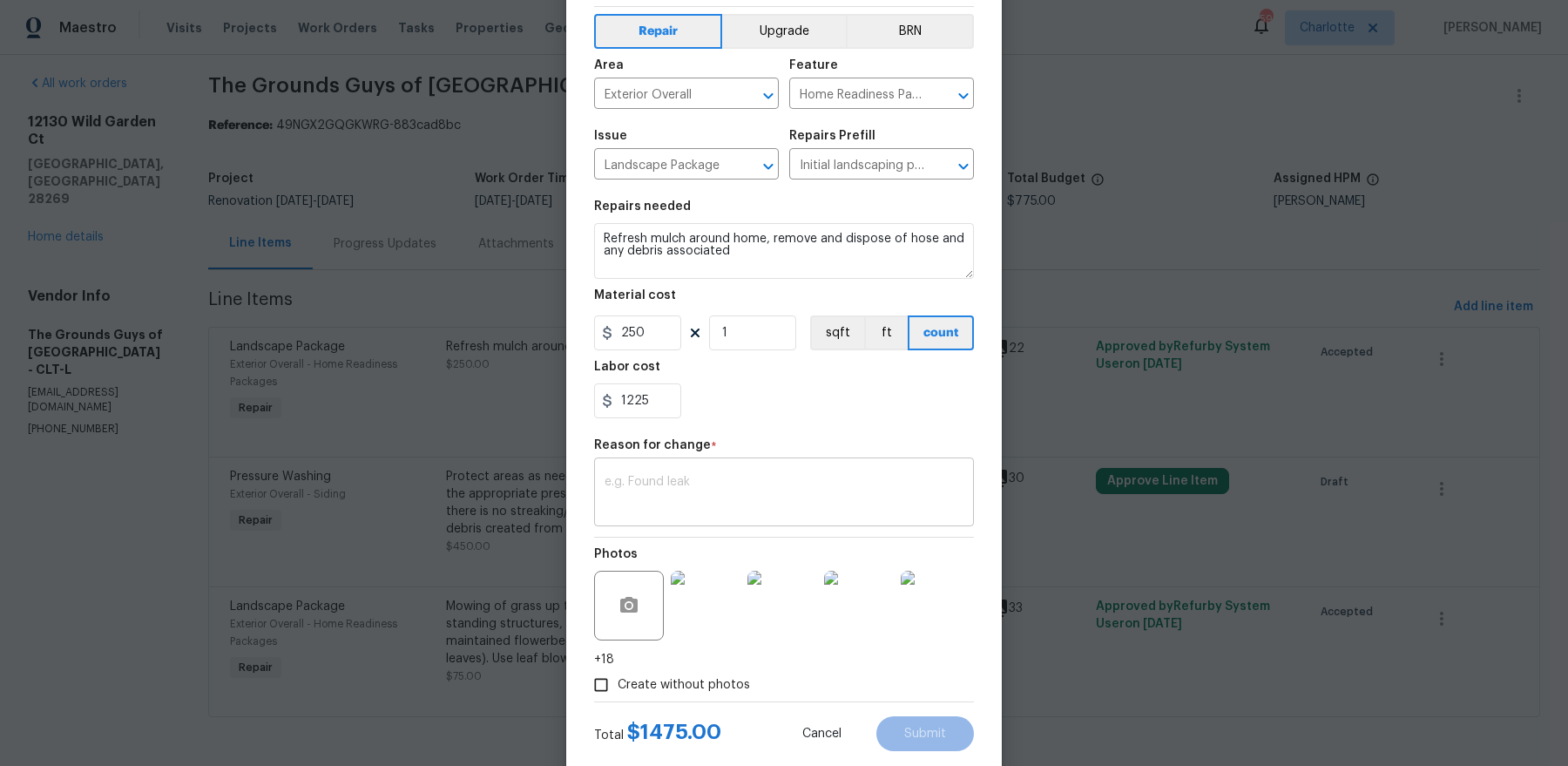
click at [743, 510] on textarea at bounding box center [783, 494] width 359 height 37
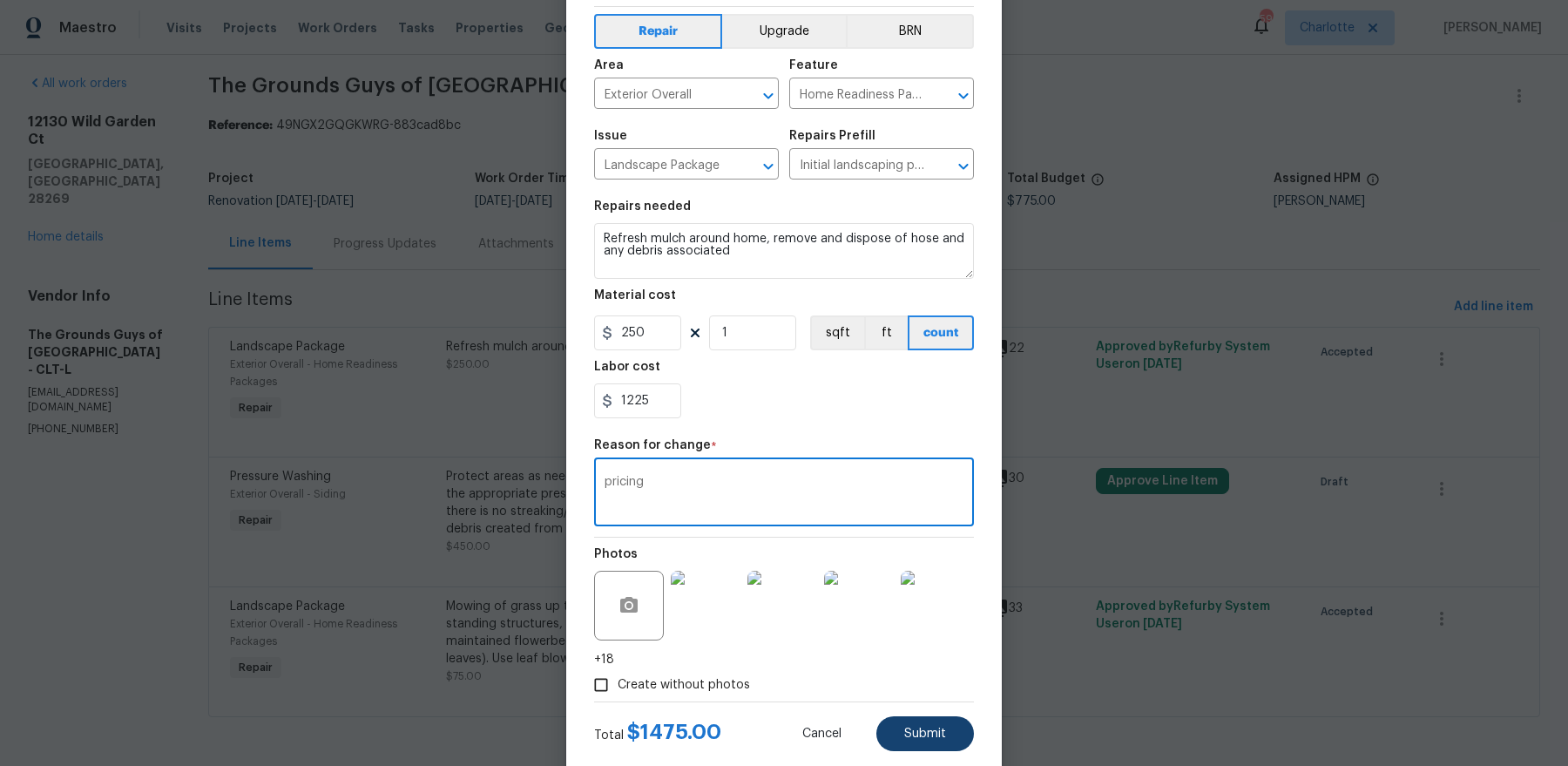
type textarea "pricing"
click at [909, 722] on button "Submit" at bounding box center [925, 734] width 97 height 35
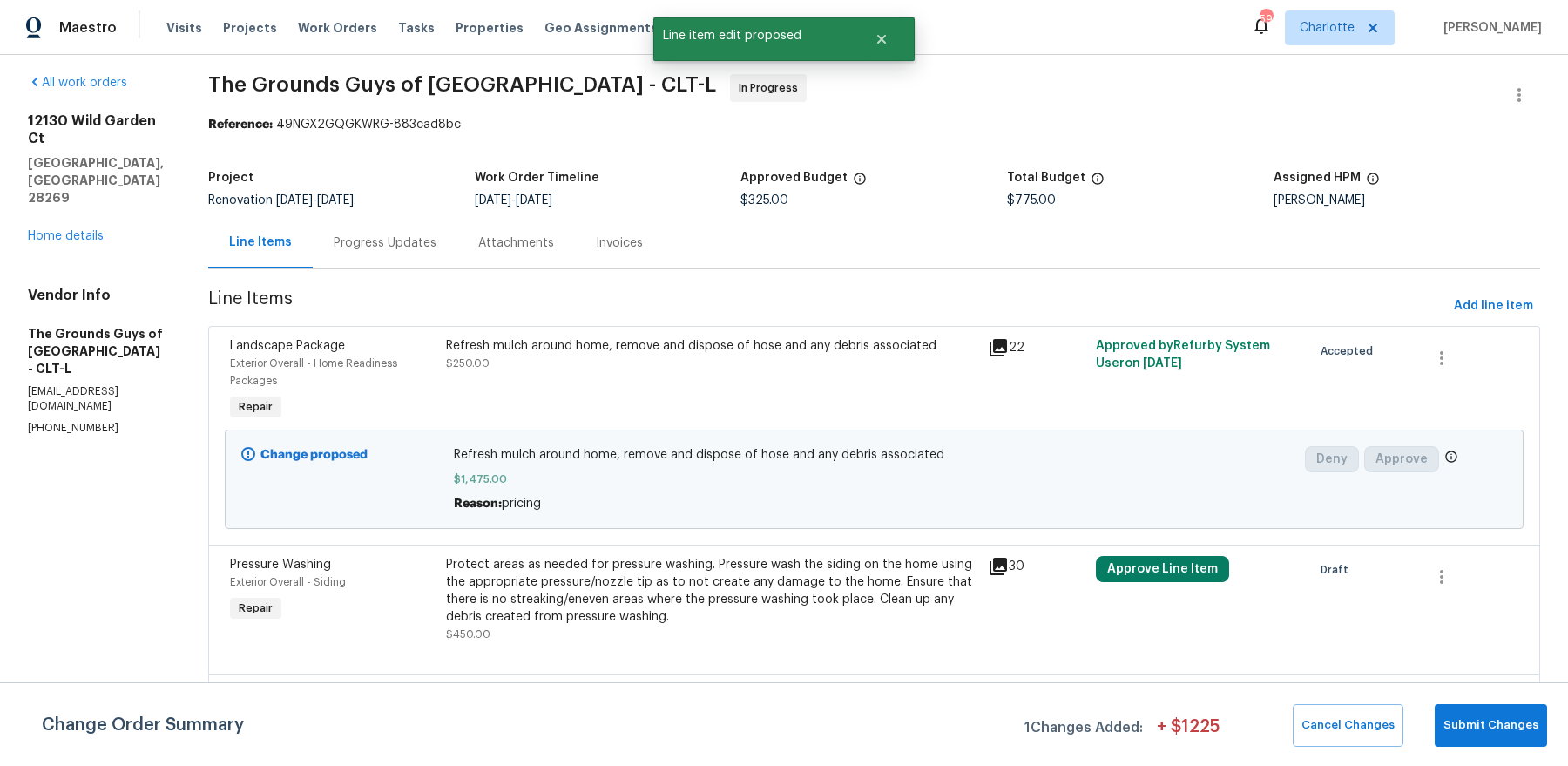
scroll to position [0, 0]
click at [1180, 570] on button "Approve Line Item" at bounding box center [1162, 569] width 133 height 27
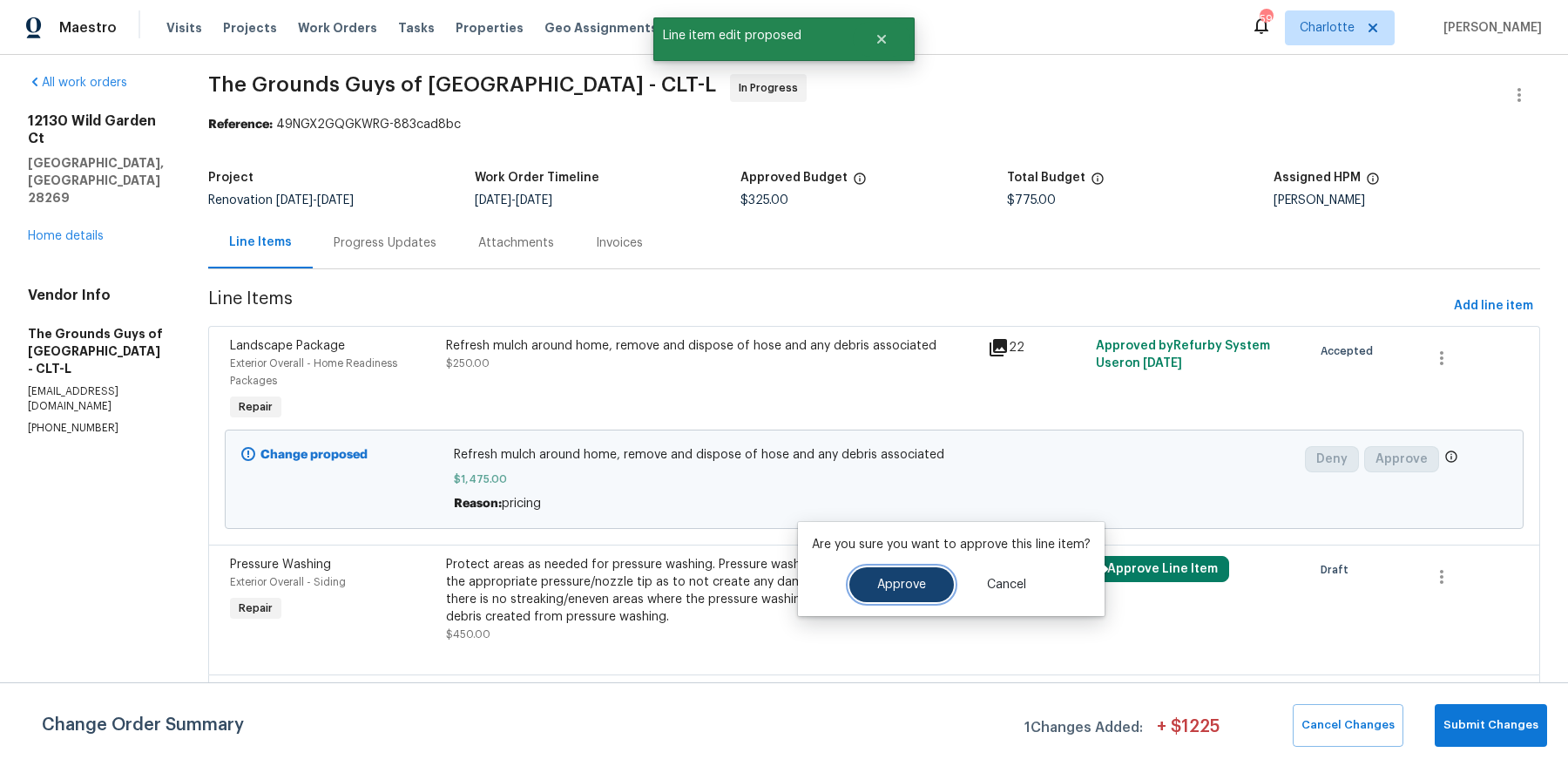
click at [902, 579] on span "Approve" at bounding box center [901, 585] width 49 height 13
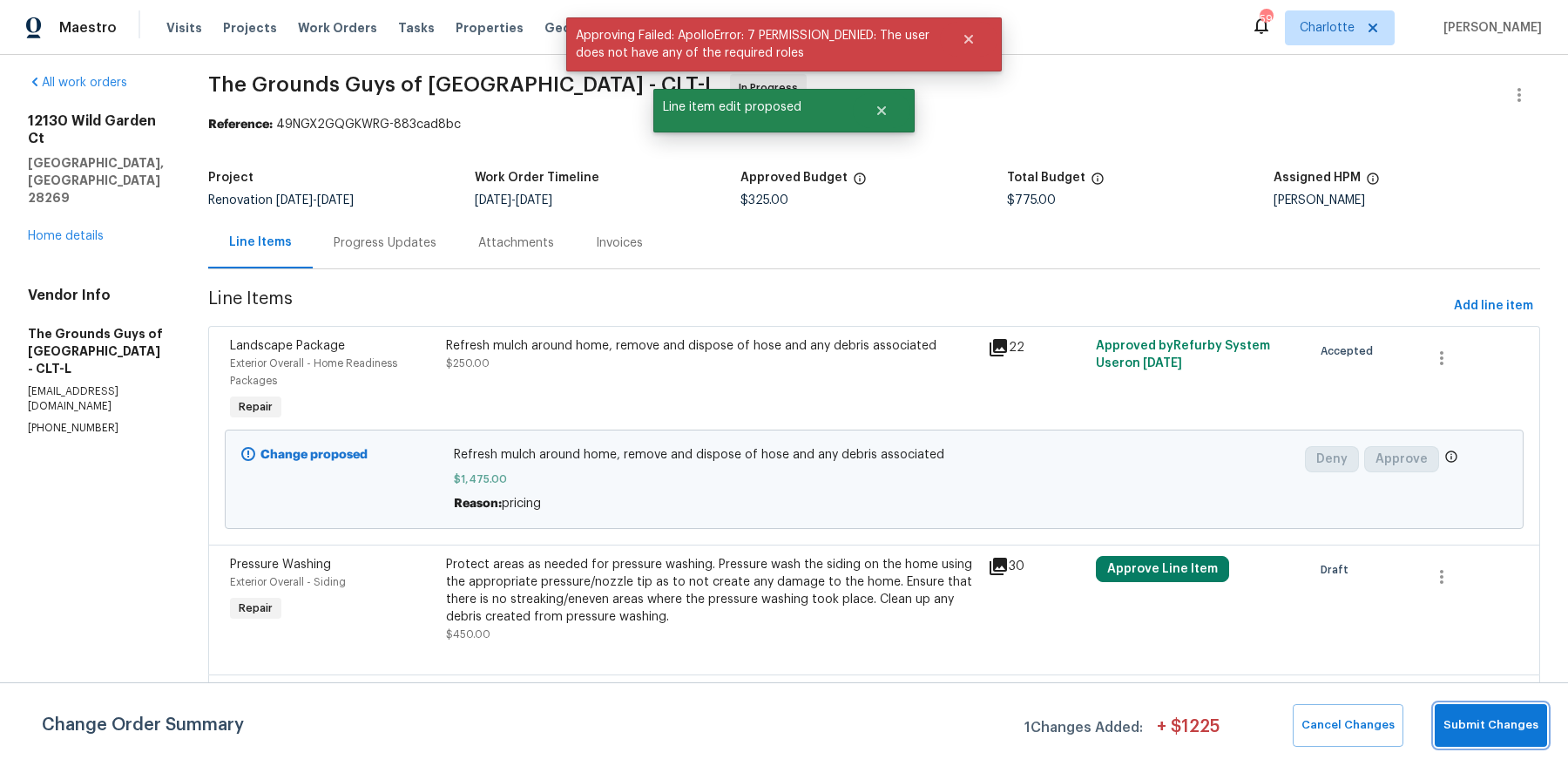
click at [1515, 732] on span "Submit Changes" at bounding box center [1491, 726] width 95 height 20
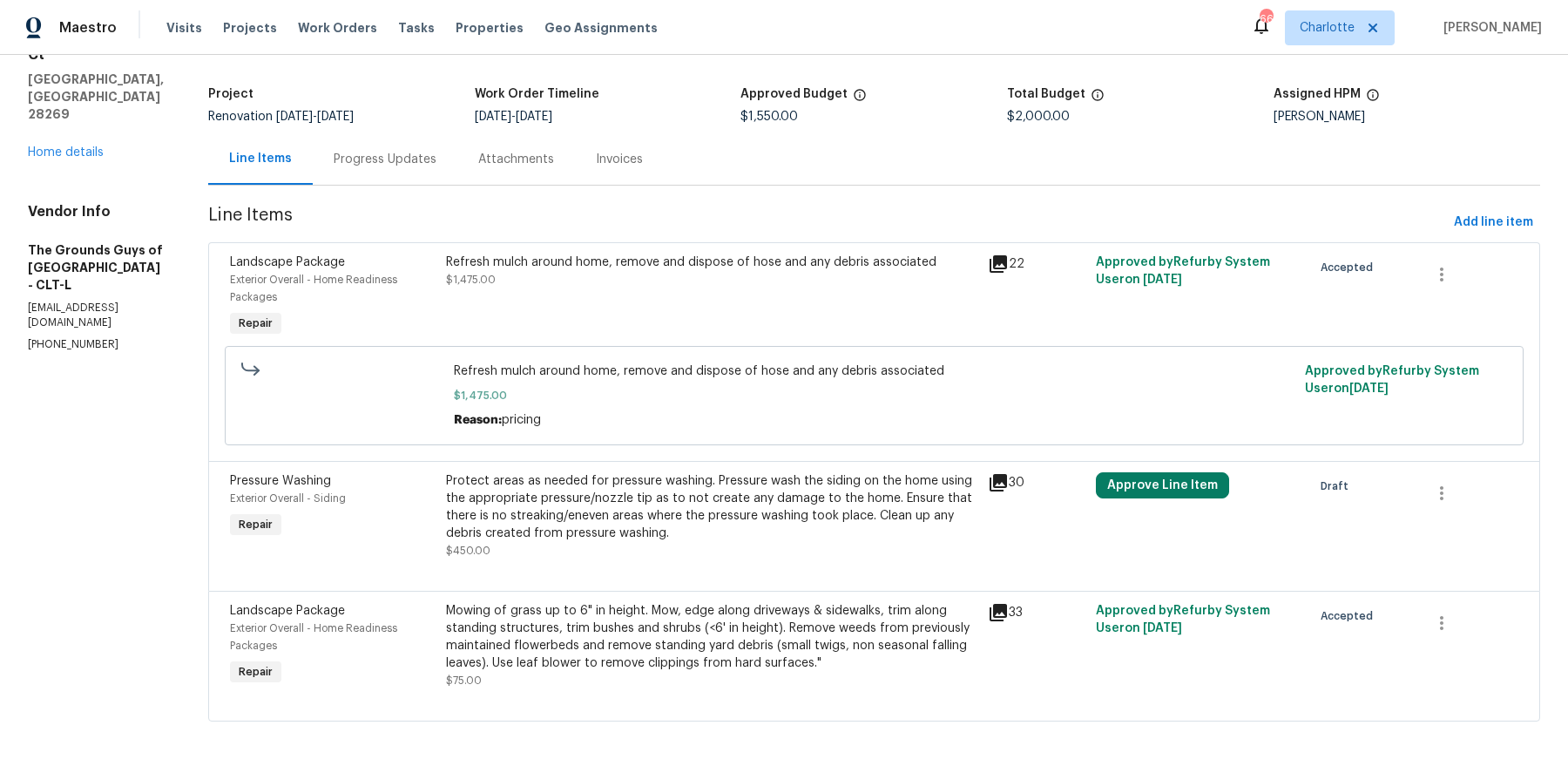
scroll to position [96, 0]
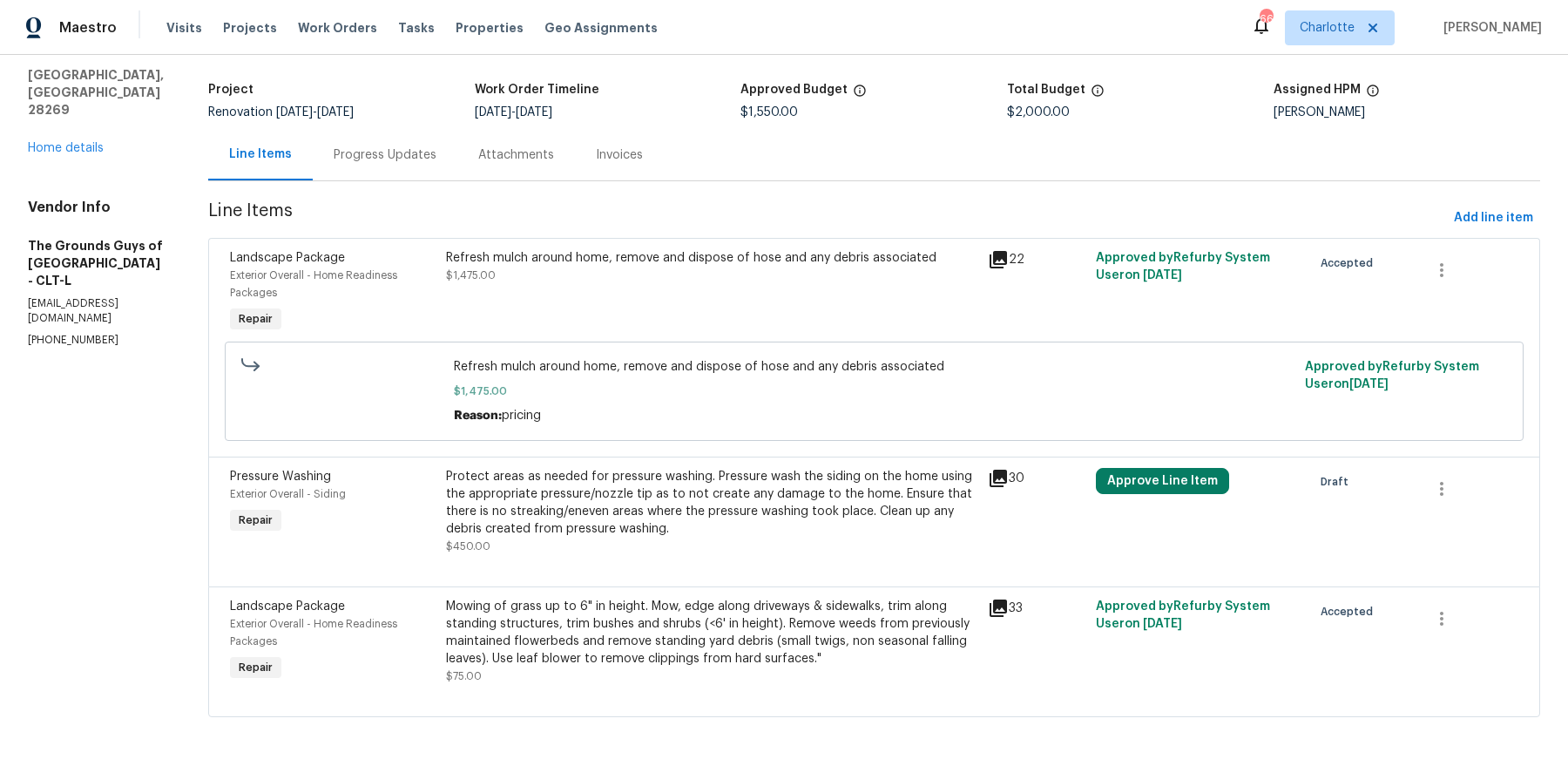
click at [89, 85] on div "[STREET_ADDRESS] Home details" at bounding box center [96, 91] width 138 height 132
click at [87, 142] on link "Home details" at bounding box center [65, 148] width 76 height 12
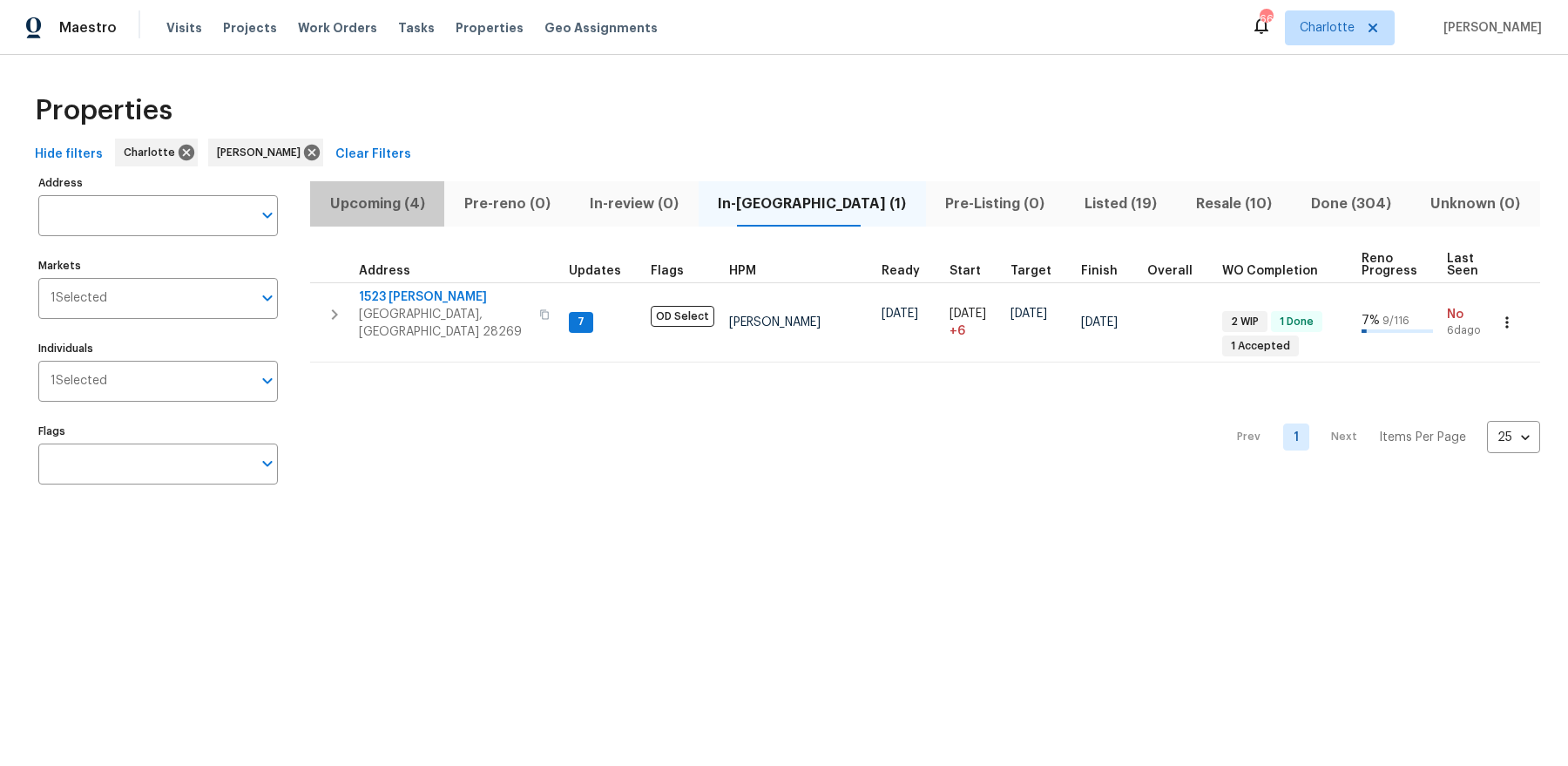
click at [345, 205] on span "Upcoming (4)" at bounding box center [378, 204] width 114 height 25
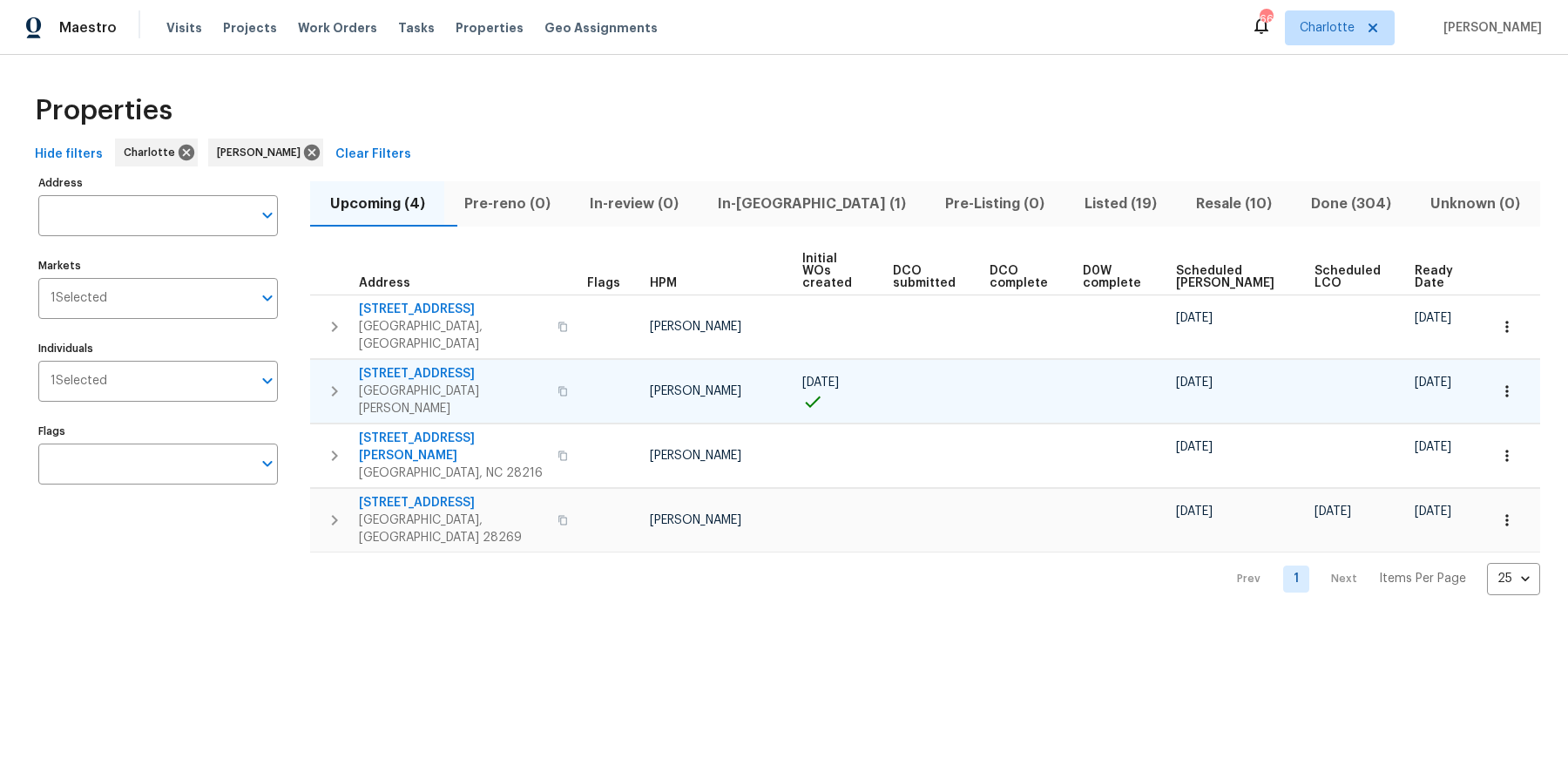
click at [1501, 383] on icon "button" at bounding box center [1507, 391] width 17 height 17
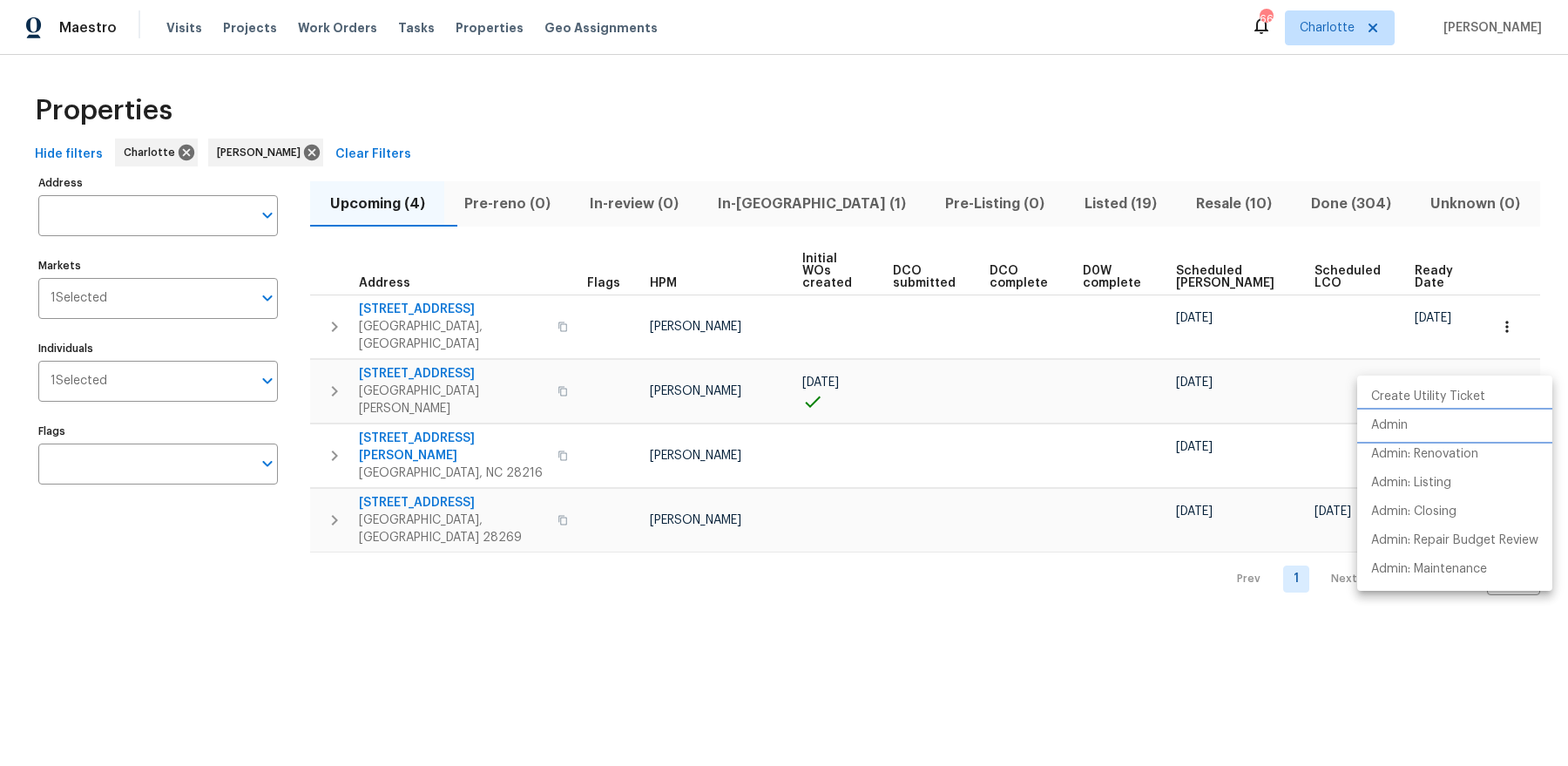
click at [1384, 418] on p "Admin" at bounding box center [1390, 426] width 37 height 18
click at [796, 192] on div at bounding box center [784, 383] width 1568 height 766
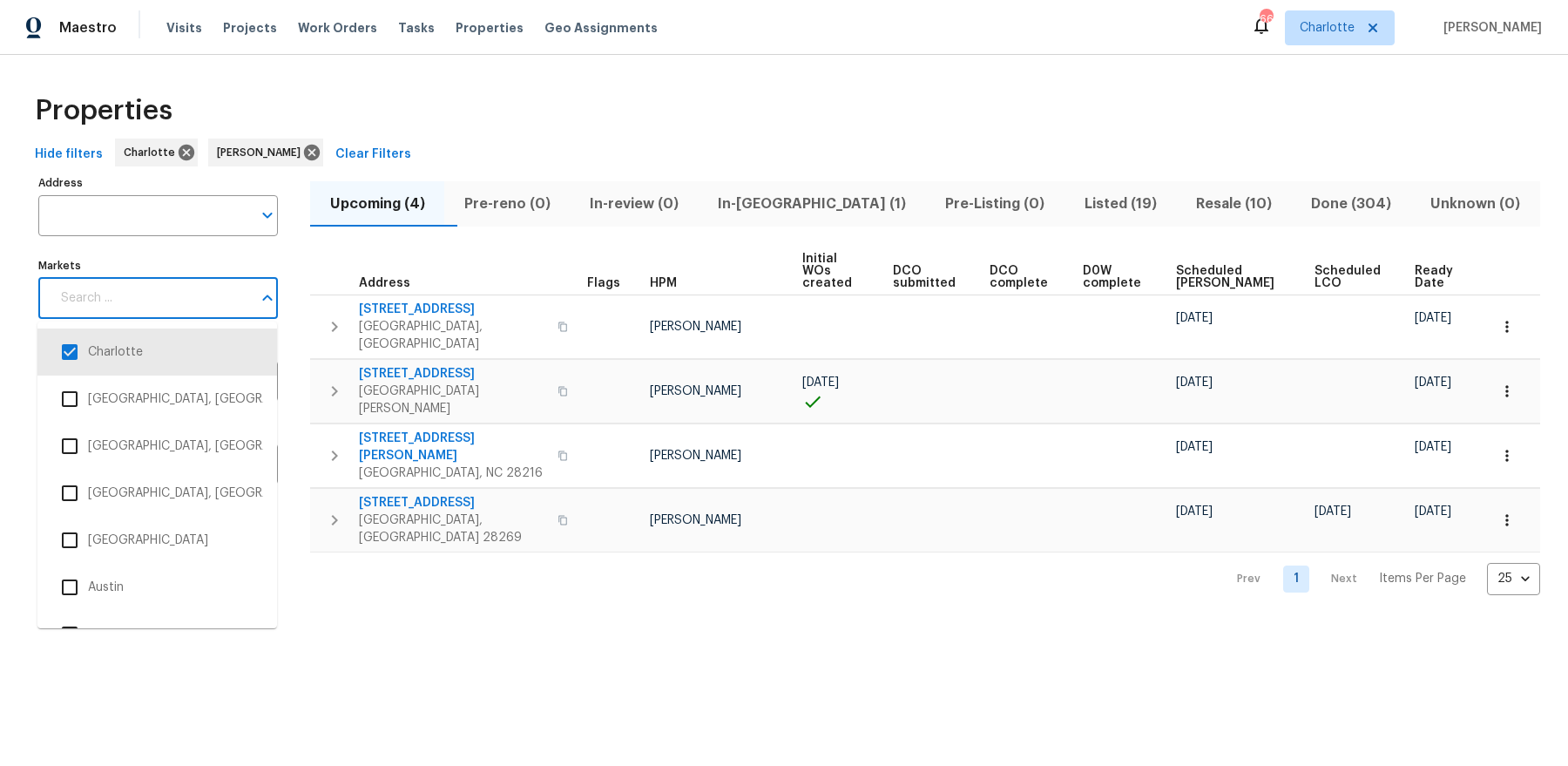
click at [133, 297] on input "Markets" at bounding box center [150, 298] width 201 height 41
click at [384, 539] on div "Properties Hide filters Charlotte Dan Baquero Clear Filters Address Address Mar…" at bounding box center [784, 339] width 1568 height 569
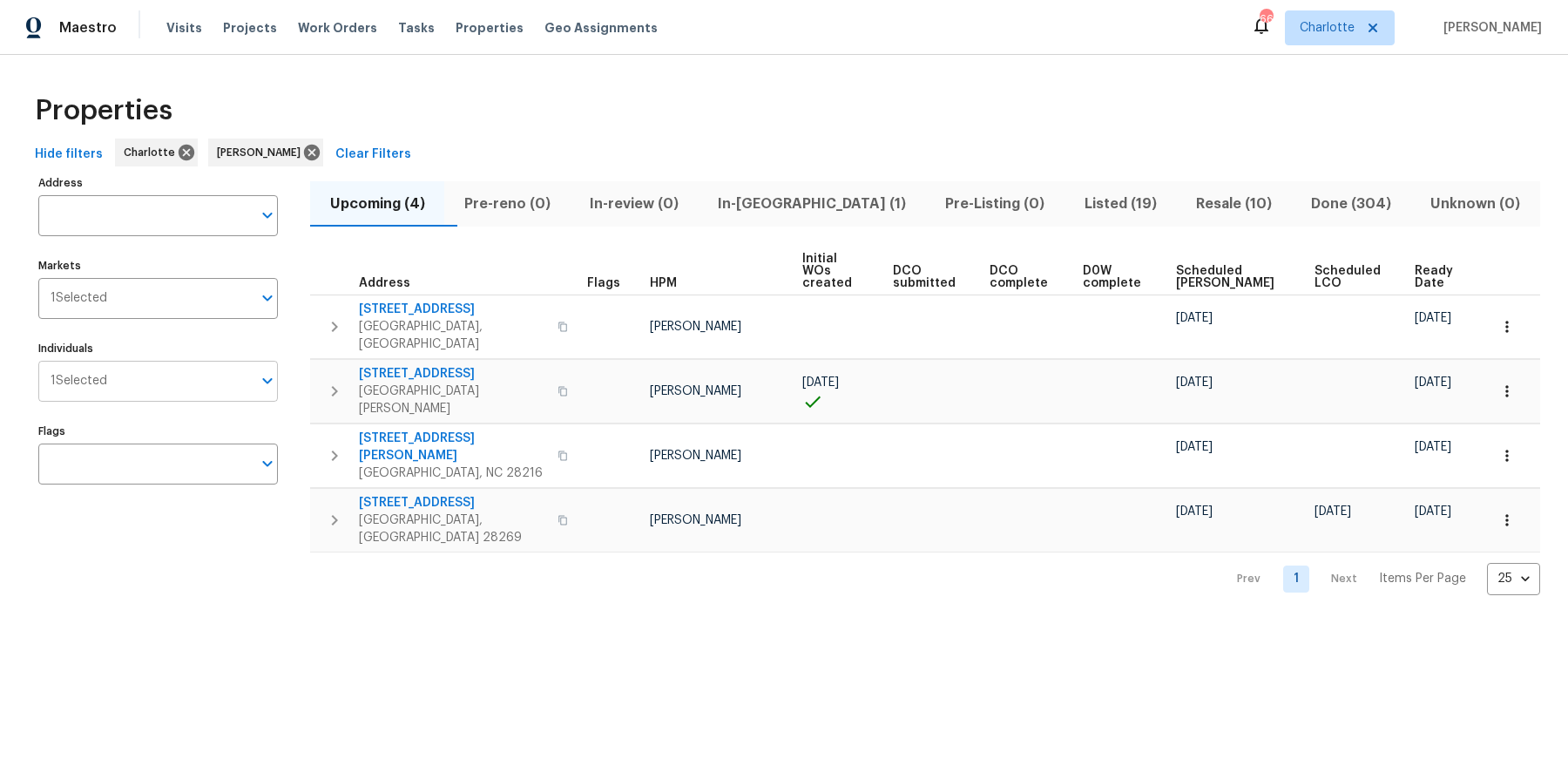
click at [132, 388] on input "Individuals" at bounding box center [180, 381] width 145 height 41
type input "ryan carder"
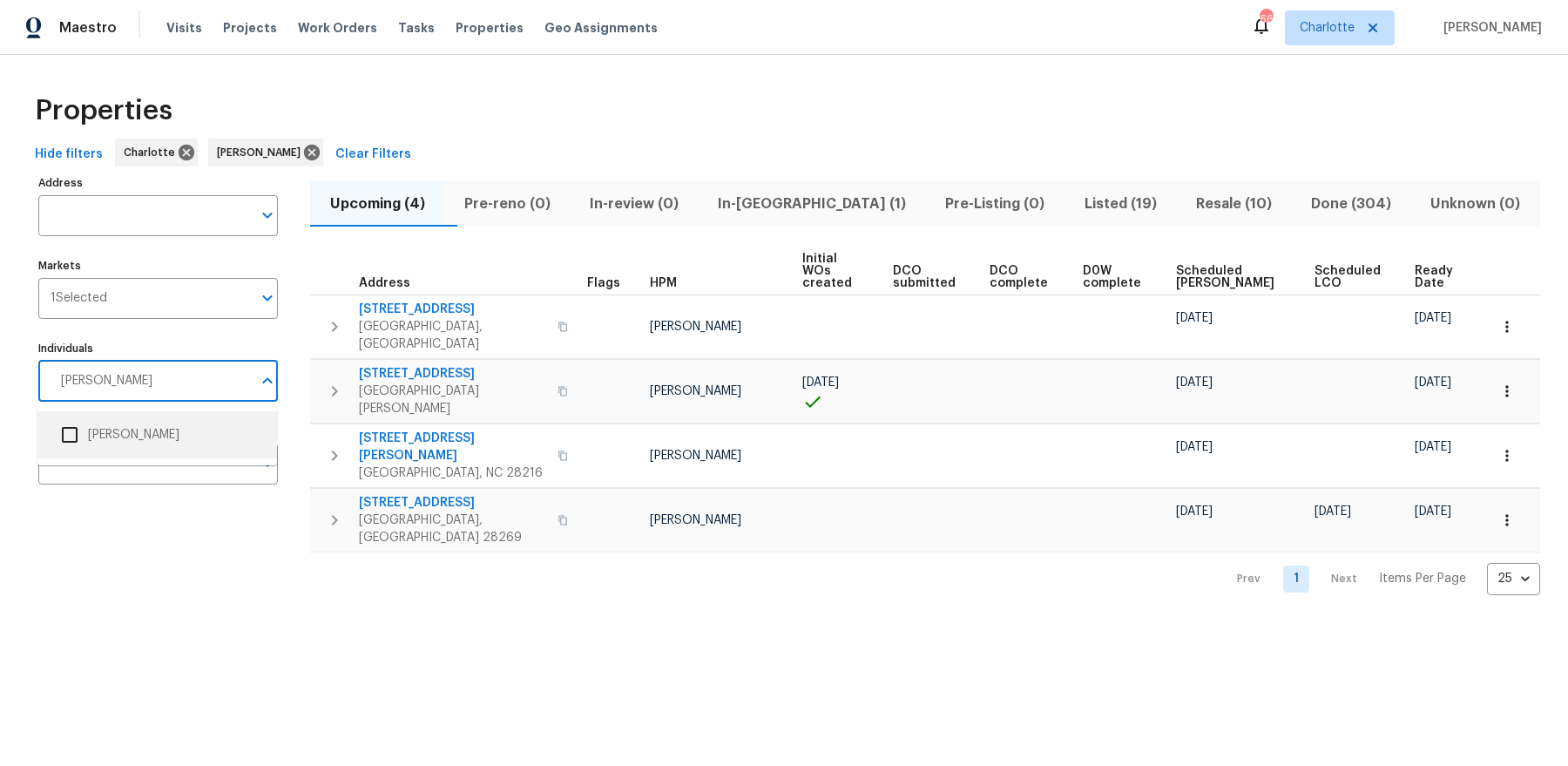
click at [120, 444] on li "Ryan Carder" at bounding box center [157, 435] width 212 height 37
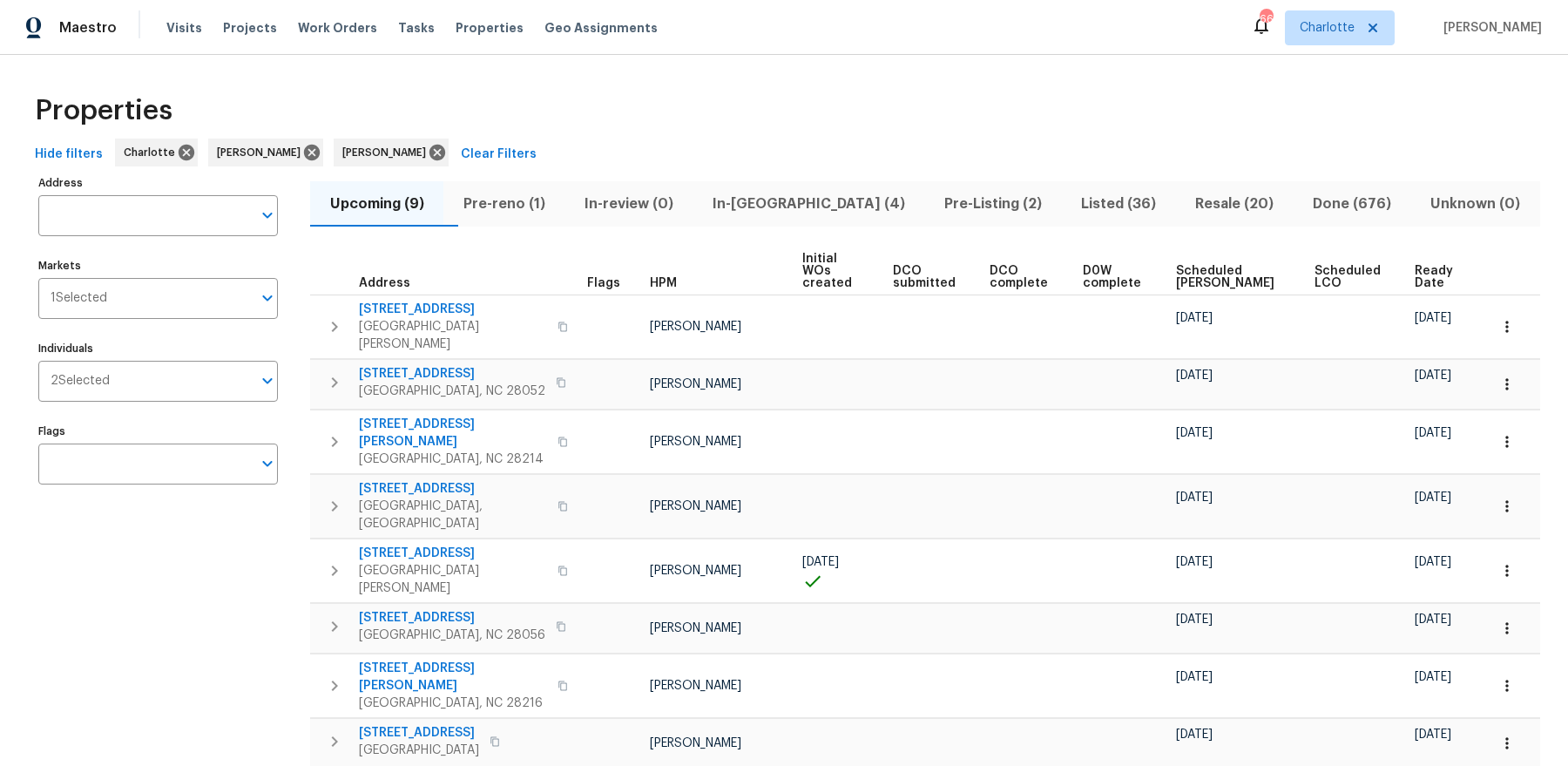
click at [1438, 265] on span "Ready Date" at bounding box center [1437, 277] width 44 height 25
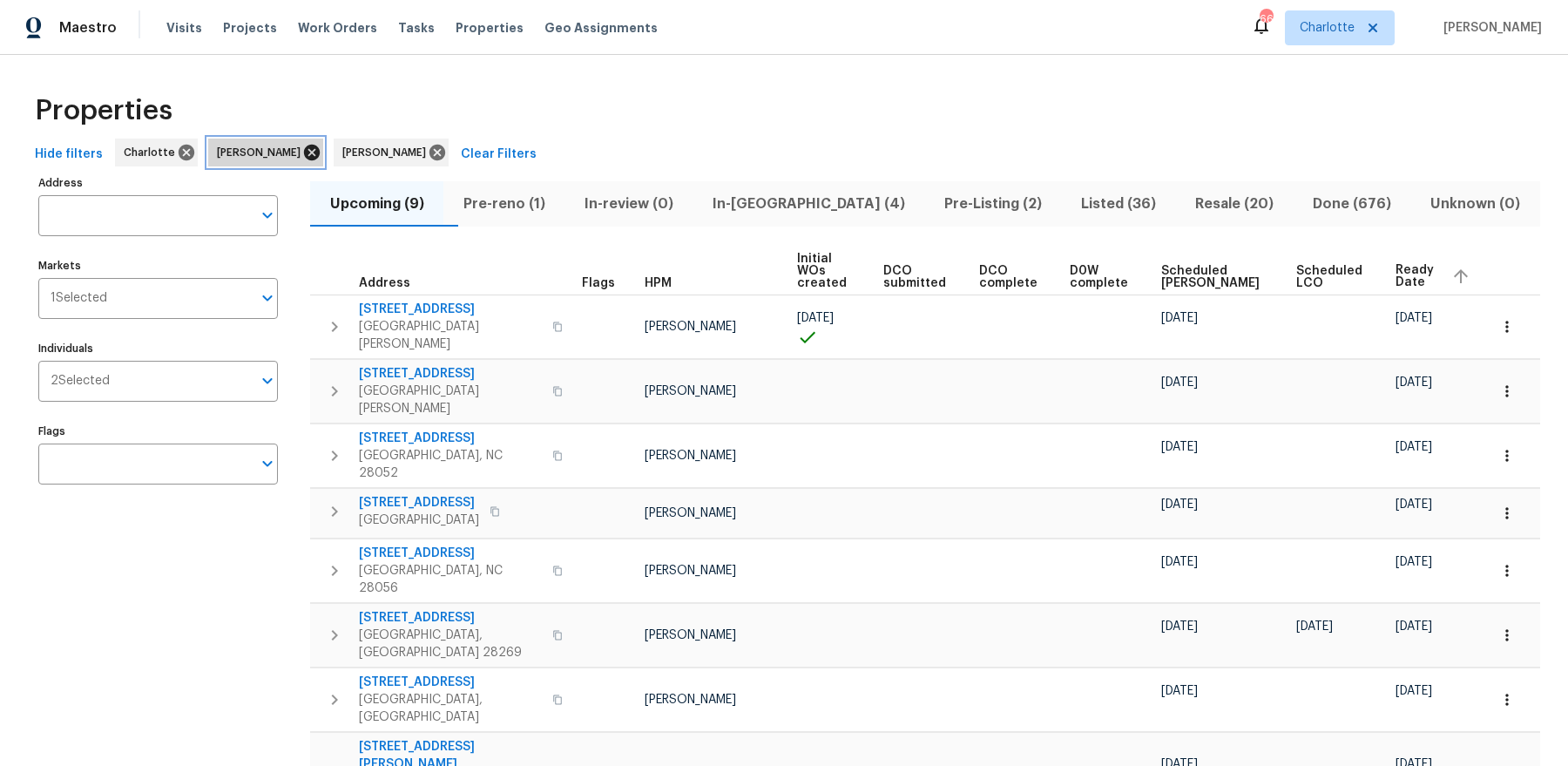
click at [304, 156] on icon at bounding box center [312, 152] width 16 height 16
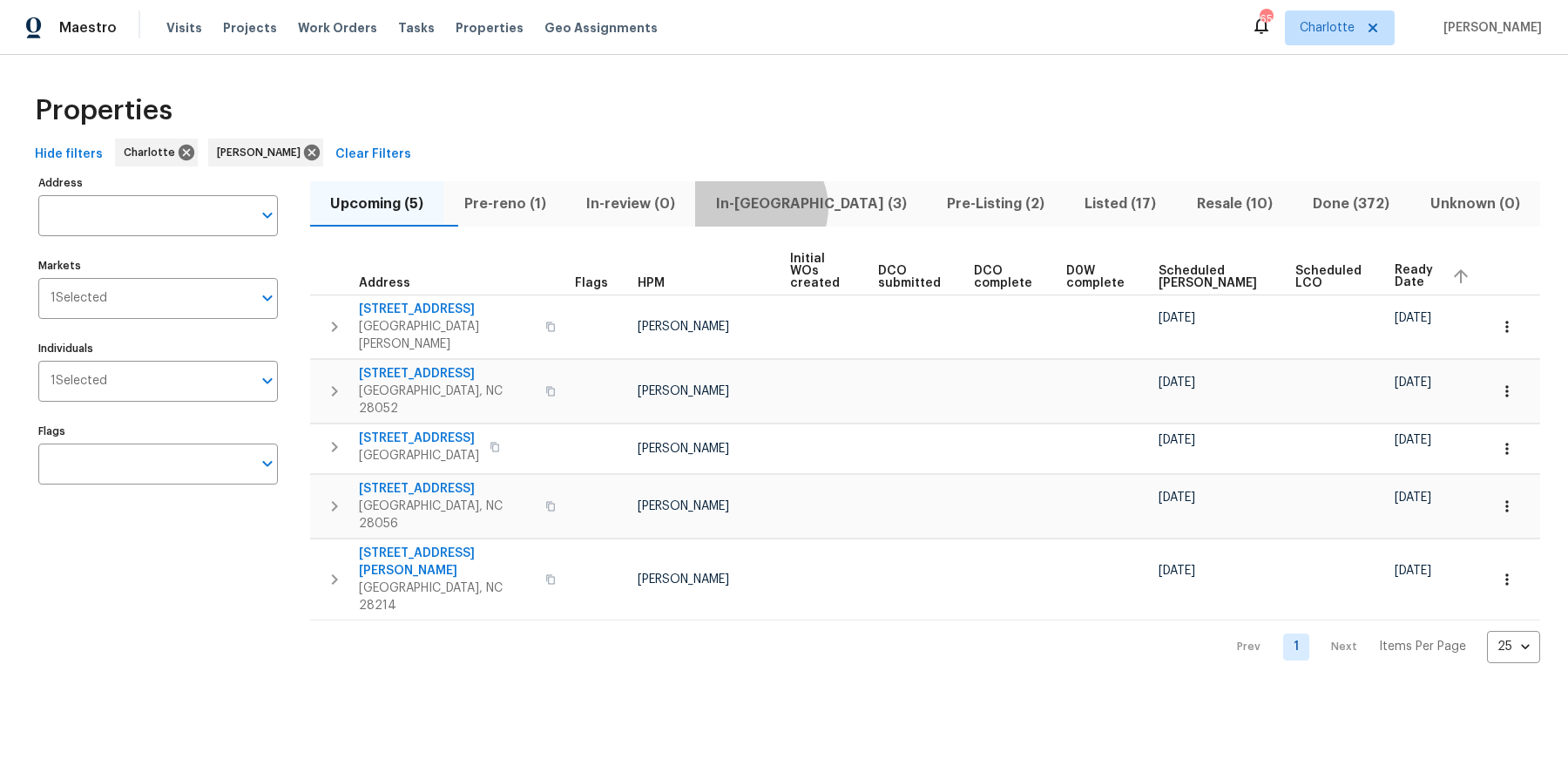
click at [796, 206] on span "In-reno (3)" at bounding box center [811, 204] width 210 height 25
